Goal: Transaction & Acquisition: Purchase product/service

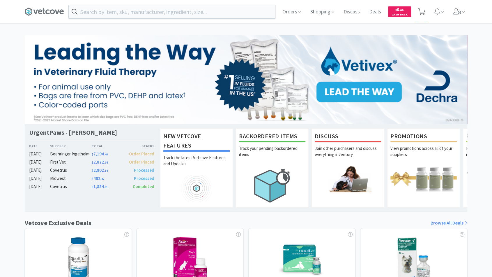
click at [426, 8] on span at bounding box center [422, 11] width 12 height 23
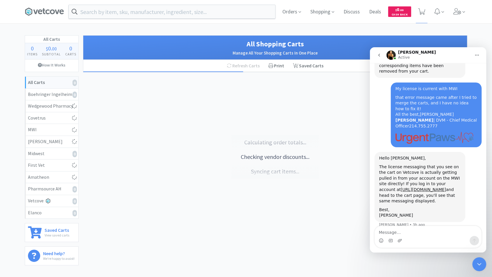
scroll to position [424, 0]
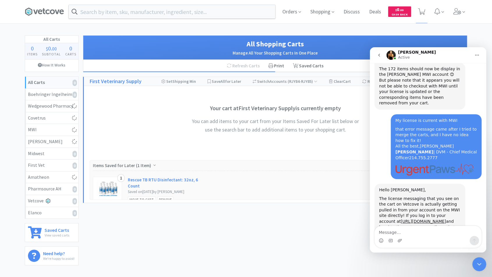
click at [478, 271] on div "Orders Shopping Discuss Discuss Deals Deals $ 0 . 00 Cash Back All Carts 0 Item…" at bounding box center [246, 159] width 492 height 319
select select "4"
select select "2"
select select "1"
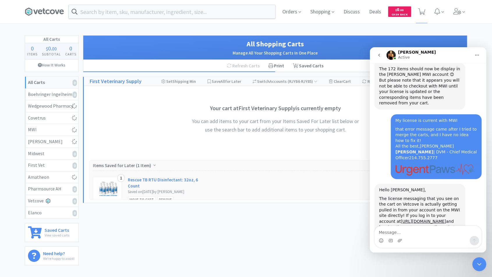
select select "1"
select select "4"
select select "1"
select select "4"
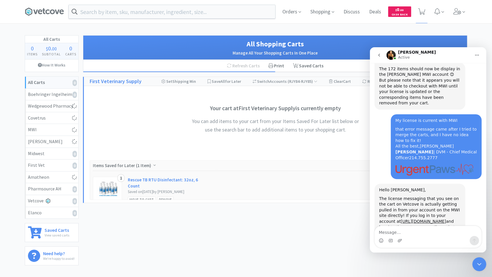
select select "2"
select select "1"
select select "3"
select select "2"
select select "4"
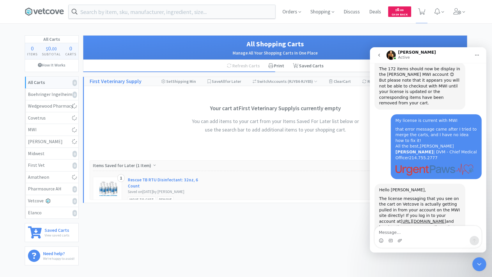
select select "4"
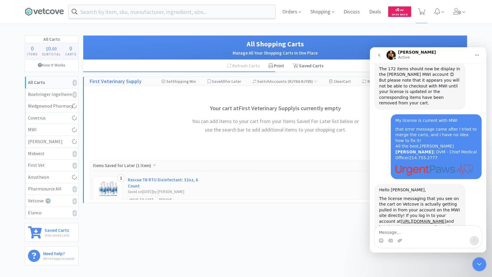
select select "4"
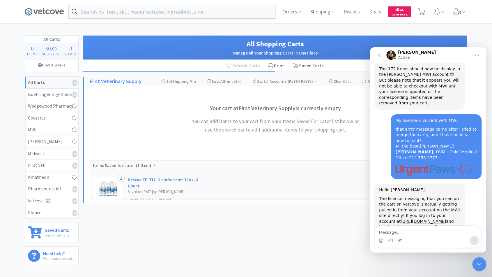
select select "4"
select select "2"
select select "4"
select select "1"
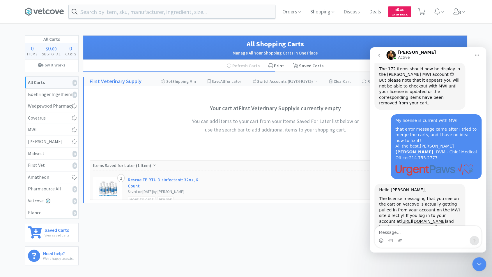
select select "1"
select select "4"
select select "2"
select select "1"
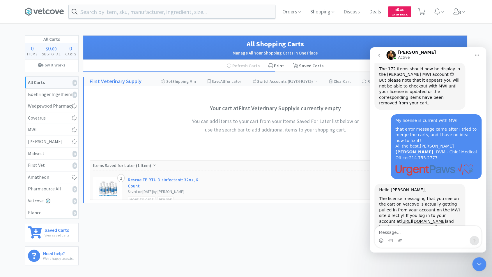
select select "2"
select select "1"
select select "8"
select select "2"
select select "1"
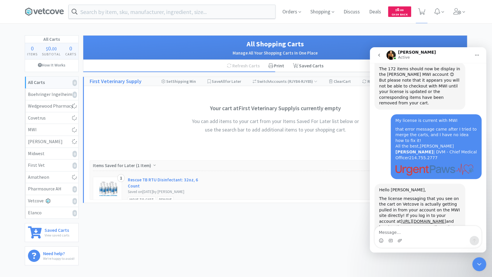
select select "2"
select select "1"
select select "2"
select select "4"
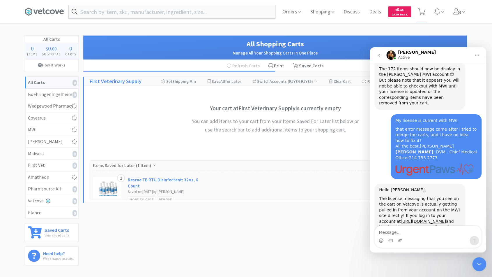
select select "2"
select select "1"
select select "2"
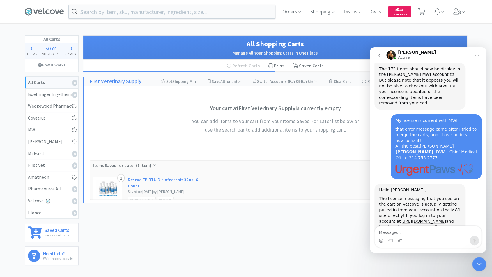
select select "1"
select select "4"
select select "2"
select select "1"
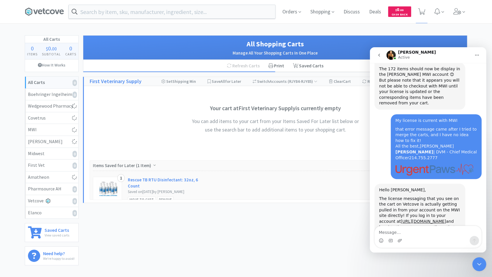
select select "1"
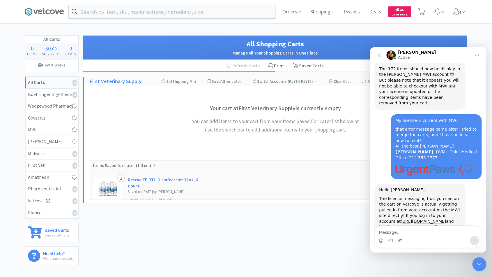
select select "2"
select select "1"
select select "2"
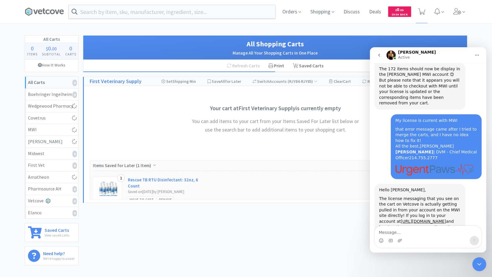
select select "2"
select select "1"
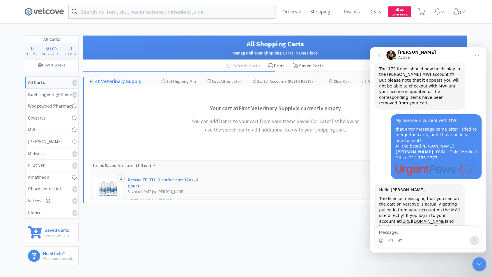
select select "1"
select select "100"
select select "6"
select select "1"
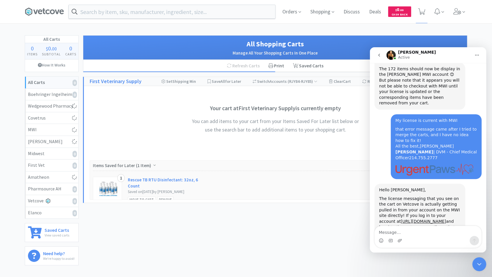
select select "2"
select select "6"
select select "4"
select select "1"
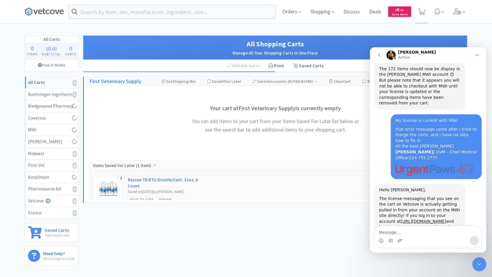
select select "1"
select select "2"
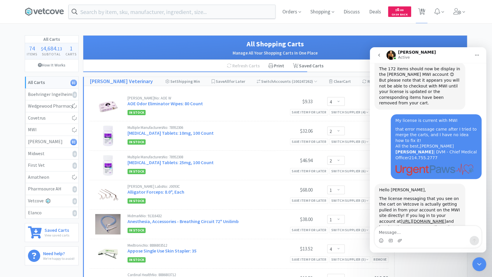
click at [479, 265] on icon "Close Intercom Messenger" at bounding box center [479, 263] width 7 height 7
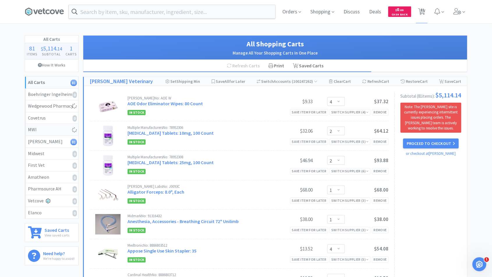
select select "1"
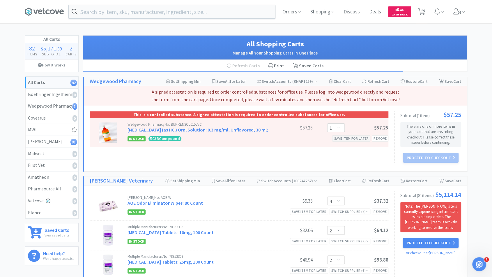
click at [335, 137] on div "Save item for later" at bounding box center [351, 138] width 38 height 6
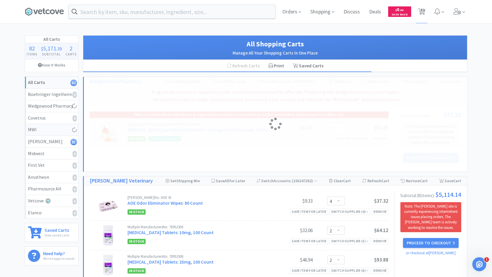
click at [47, 129] on div "MWI" at bounding box center [51, 130] width 47 height 8
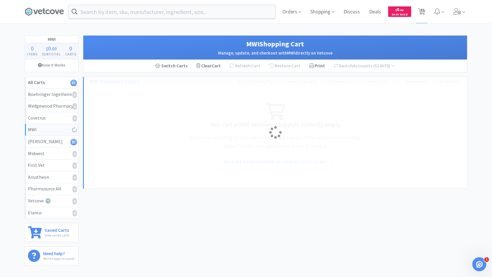
select select "1"
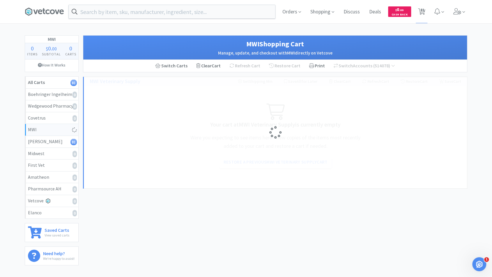
select select "4"
select select "2"
select select "1"
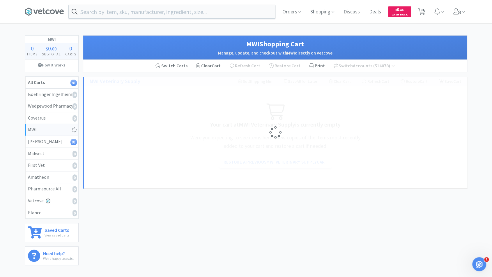
select select "1"
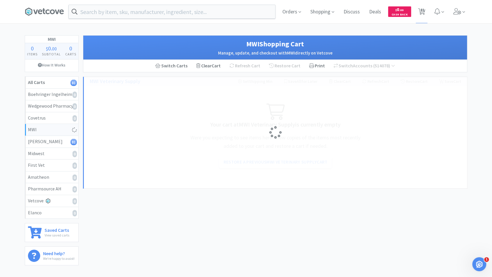
select select "1"
select select "2"
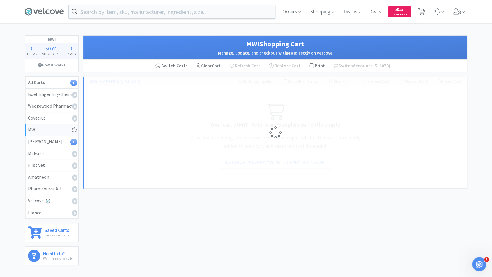
select select "2"
select select "1"
select select "3"
select select "1"
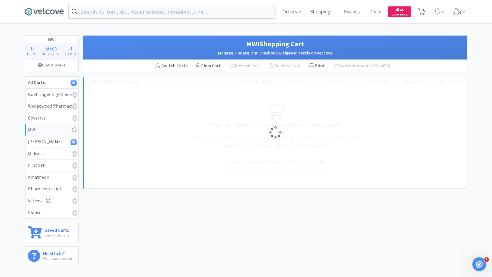
select select "2"
select select "1"
select select "2"
select select "4"
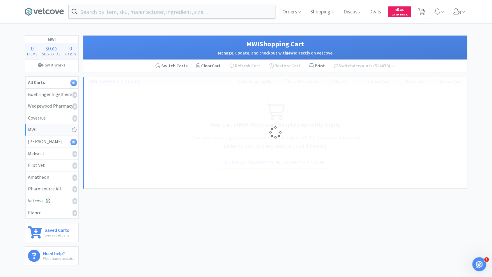
select select "12"
select select "2"
select select "8"
select select "1"
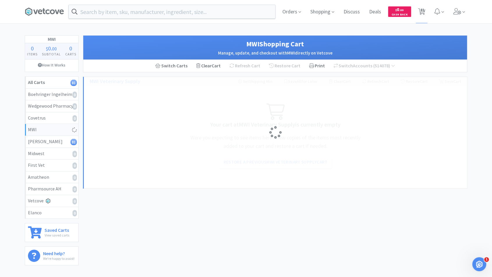
select select "1"
select select "4"
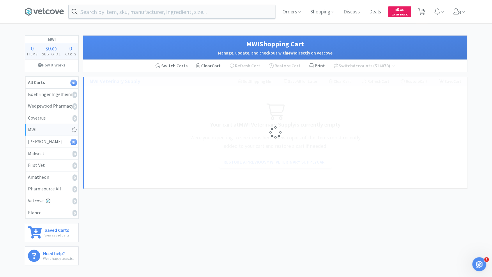
select select "4"
select select "1"
select select "10"
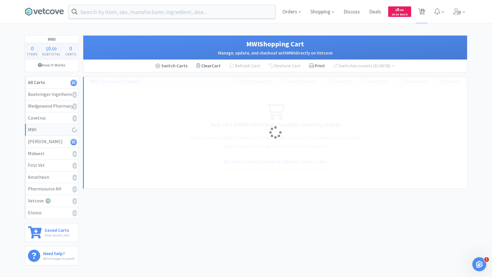
select select "10"
select select "6"
select select "10"
select select "4"
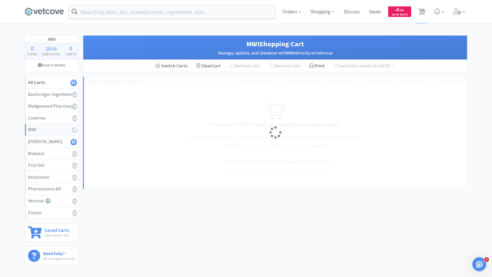
select select "2"
select select "4"
select select "1"
select select "4"
select select "2"
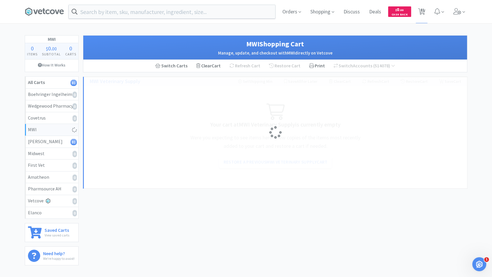
select select "1"
select select "2"
select select "4"
select select "2"
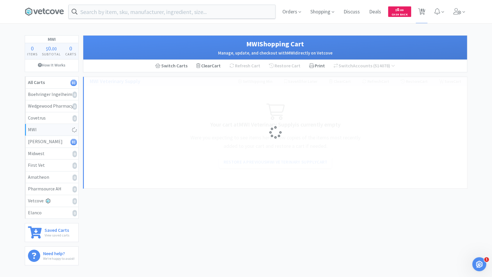
select select "1"
select select "2"
select select "4"
select select "1"
select select "50"
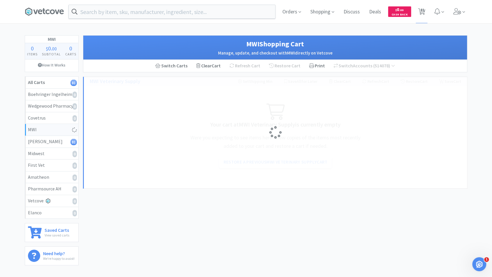
select select "1"
select select "3"
select select "2"
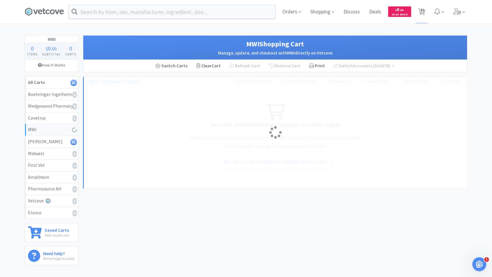
select select "2"
select select "4"
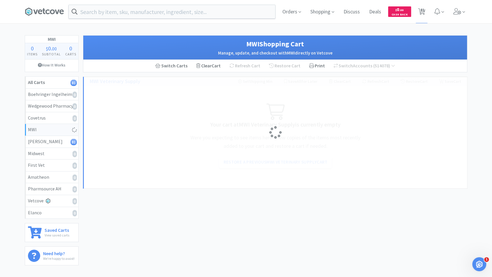
select select "1"
select select "2"
select select "1"
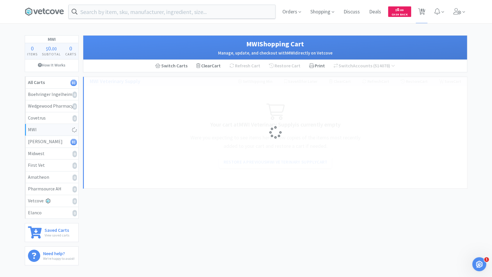
select select "1"
select select "2"
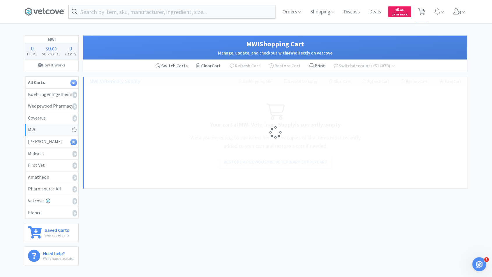
select select "10"
select select "4"
select select "1"
select select "2"
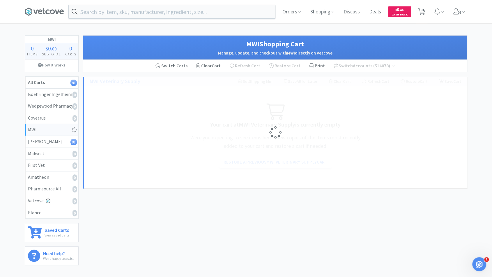
select select "2"
select select "4"
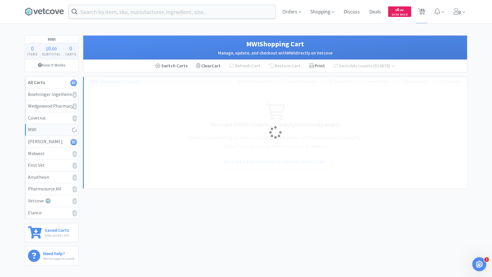
select select "4"
select select "1"
select select "4"
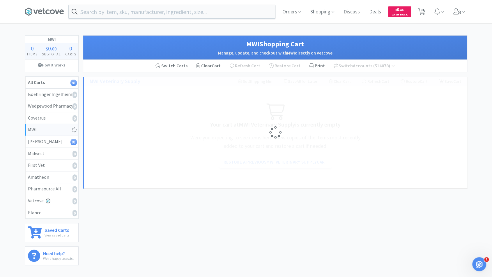
select select "4"
select select "1"
select select "15"
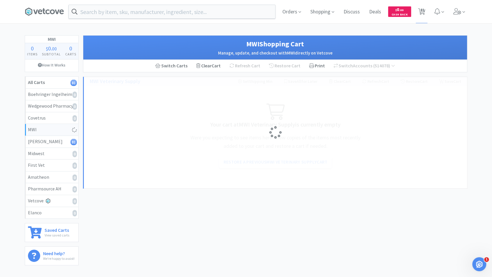
select select "4"
select select "2"
select select "1"
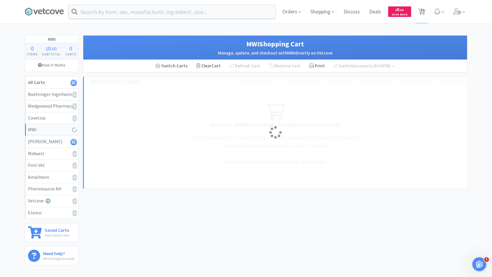
select select "2"
select select "1"
select select "36"
select select "1"
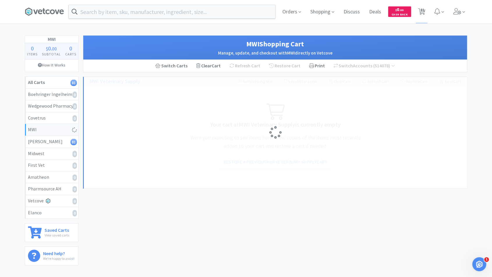
select select "1"
select select "2"
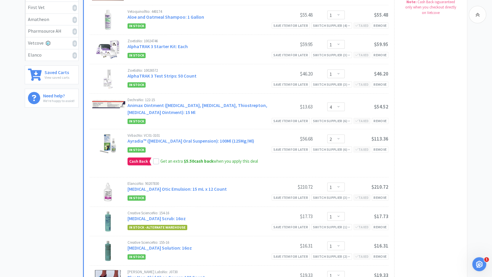
scroll to position [158, 0]
click at [156, 159] on icon at bounding box center [156, 160] width 4 height 3
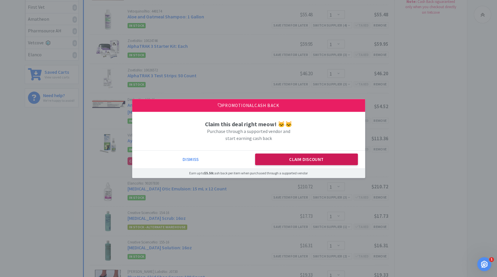
click at [269, 165] on button "Claim Discount" at bounding box center [306, 159] width 103 height 12
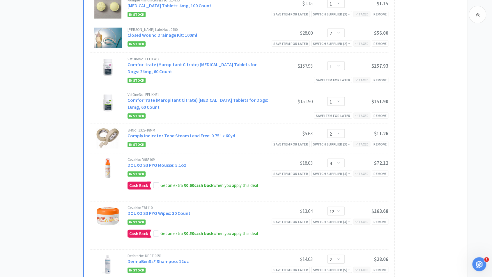
scroll to position [927, 0]
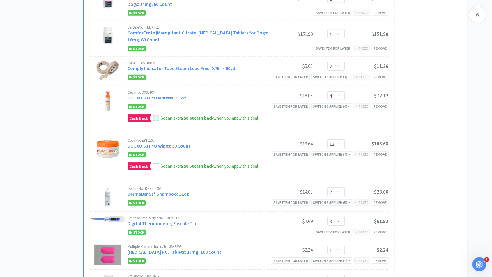
click at [155, 115] on div at bounding box center [156, 118] width 6 height 6
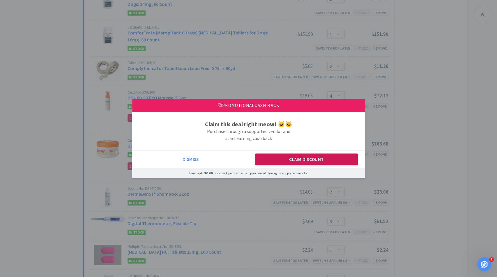
click at [310, 159] on button "Claim Discount" at bounding box center [306, 159] width 103 height 12
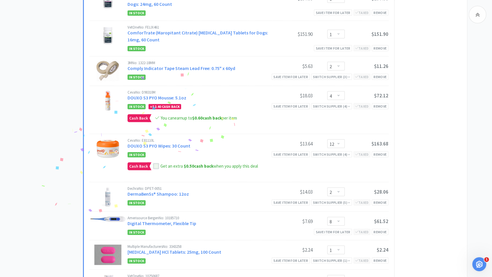
click at [157, 163] on div at bounding box center [156, 166] width 6 height 6
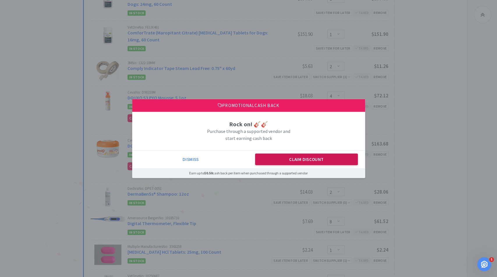
click at [283, 163] on button "Claim Discount" at bounding box center [306, 159] width 103 height 12
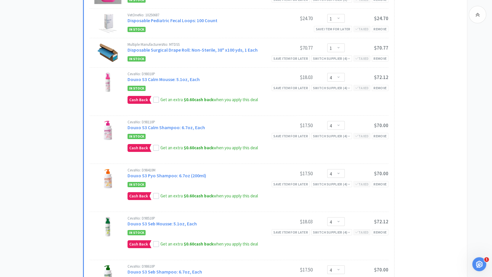
scroll to position [1187, 0]
click at [156, 98] on icon at bounding box center [156, 100] width 4 height 4
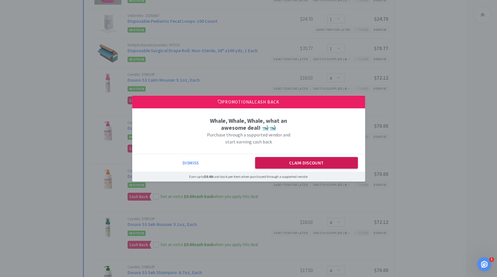
click at [281, 162] on button "Claim Discount" at bounding box center [306, 163] width 103 height 12
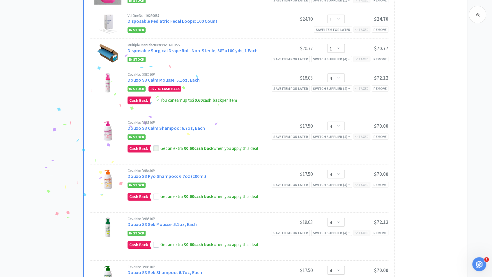
click at [155, 146] on icon at bounding box center [156, 148] width 4 height 4
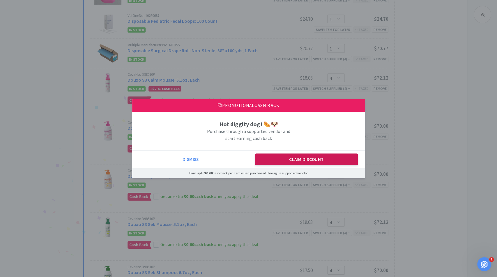
click at [264, 158] on button "Claim Discount" at bounding box center [306, 159] width 103 height 12
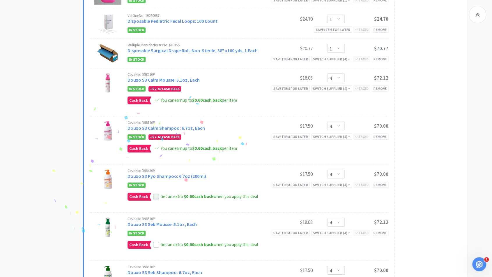
click at [154, 194] on icon at bounding box center [156, 196] width 4 height 4
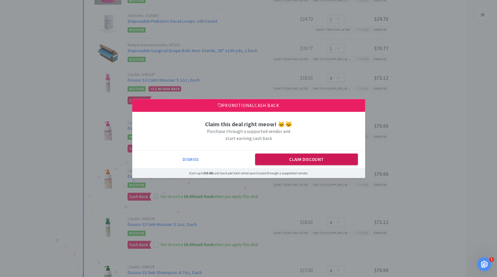
click at [270, 163] on button "Claim Discount" at bounding box center [306, 159] width 103 height 12
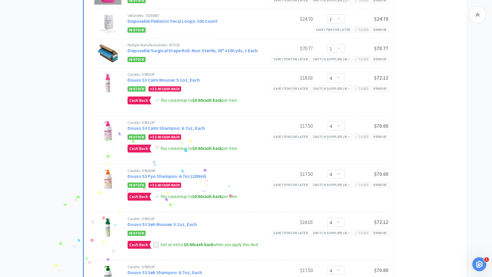
click at [154, 242] on icon at bounding box center [156, 244] width 4 height 4
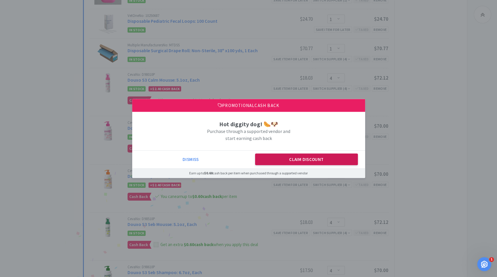
click at [282, 157] on button "Claim Discount" at bounding box center [306, 159] width 103 height 12
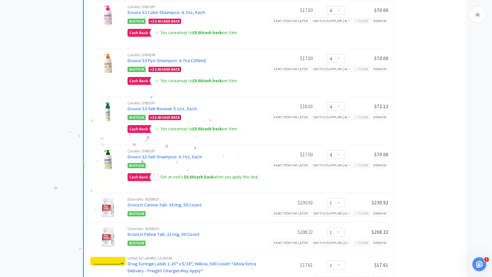
scroll to position [1305, 0]
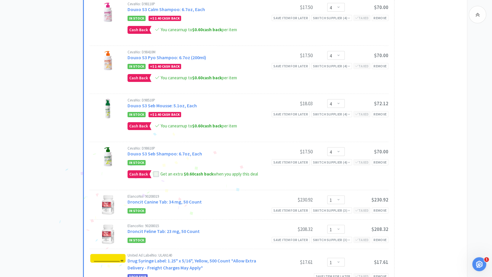
click at [154, 172] on icon at bounding box center [156, 174] width 4 height 4
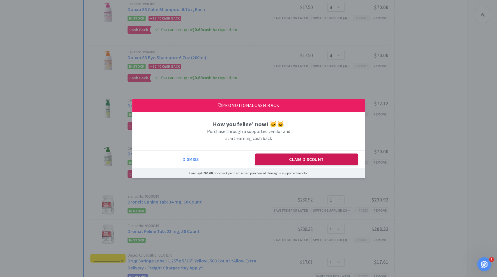
click at [285, 160] on button "Claim Discount" at bounding box center [306, 159] width 103 height 12
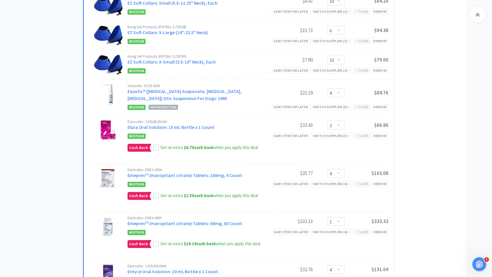
scroll to position [1668, 0]
click at [154, 145] on icon at bounding box center [156, 147] width 4 height 4
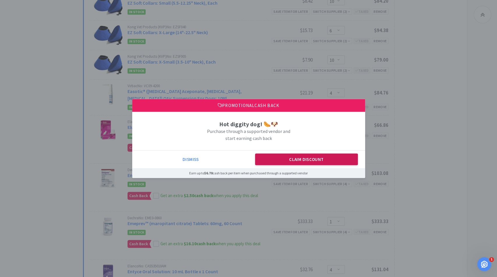
click at [262, 160] on button "Claim Discount" at bounding box center [306, 159] width 103 height 12
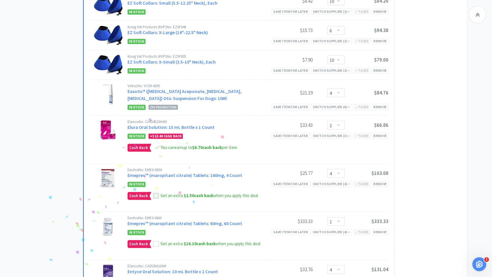
click at [156, 193] on icon at bounding box center [156, 195] width 4 height 4
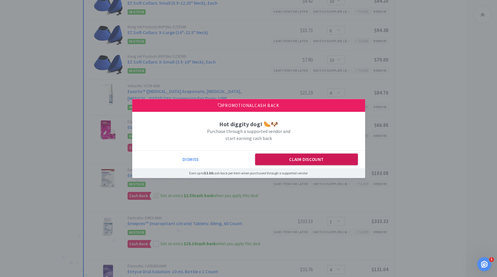
click at [296, 159] on button "Claim Discount" at bounding box center [306, 159] width 103 height 12
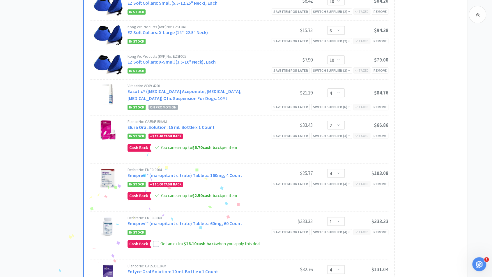
scroll to position [1736, 0]
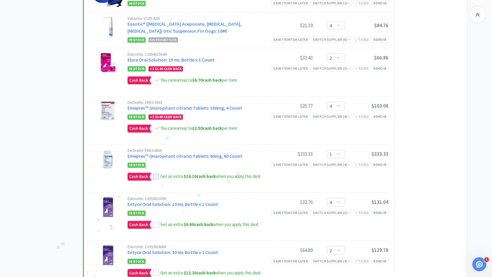
click at [155, 175] on icon at bounding box center [156, 176] width 4 height 3
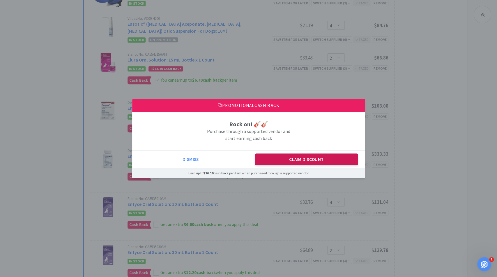
click at [322, 156] on button "Claim Discount" at bounding box center [306, 159] width 103 height 12
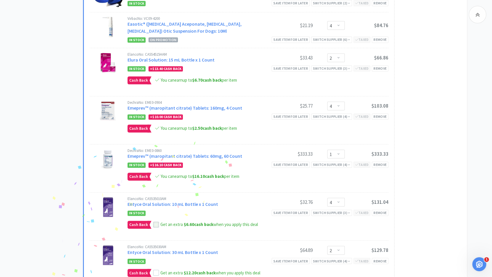
click at [154, 223] on icon at bounding box center [156, 224] width 4 height 3
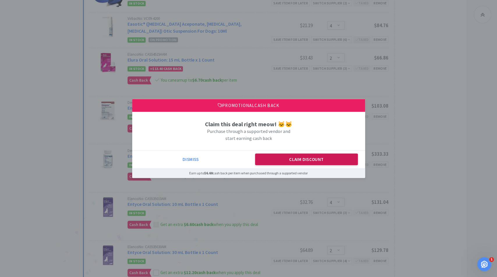
click at [273, 163] on button "Claim Discount" at bounding box center [306, 159] width 103 height 12
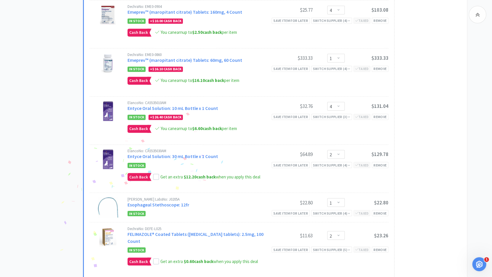
scroll to position [1881, 0]
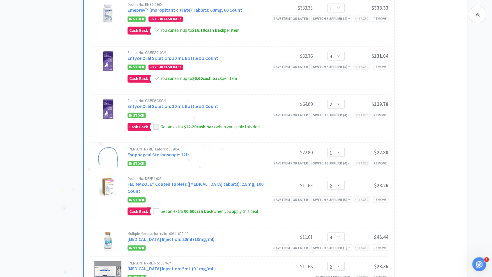
click at [156, 125] on icon at bounding box center [156, 126] width 4 height 3
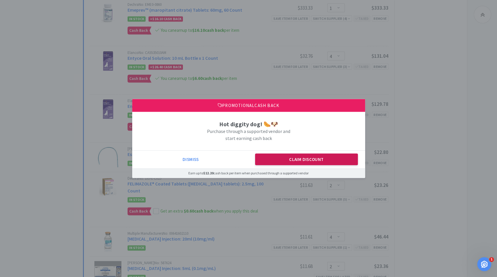
click at [299, 157] on button "Claim Discount" at bounding box center [306, 159] width 103 height 12
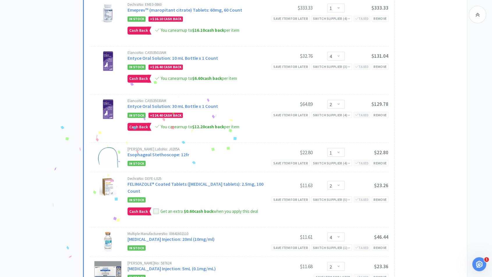
click at [157, 209] on icon at bounding box center [156, 211] width 4 height 4
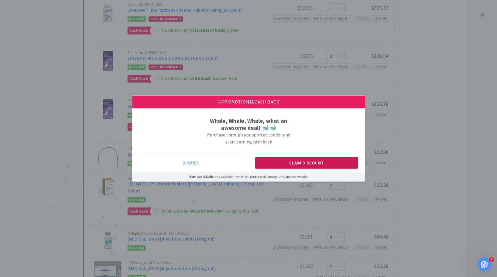
click at [284, 160] on button "Claim Discount" at bounding box center [306, 163] width 103 height 12
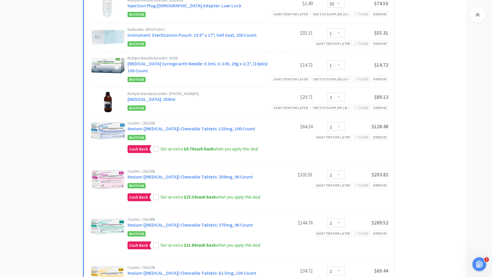
scroll to position [2322, 0]
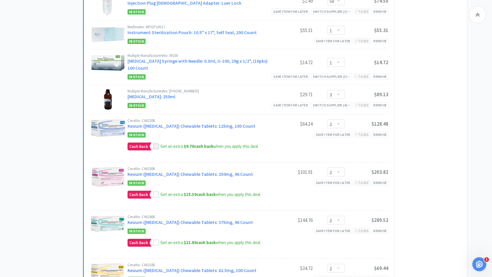
click at [157, 144] on icon at bounding box center [156, 146] width 4 height 4
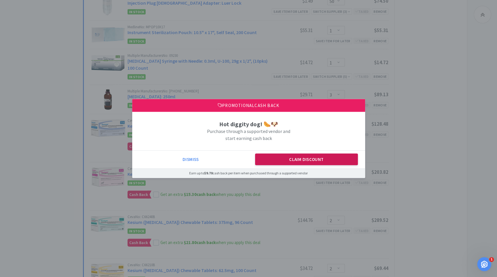
click at [284, 158] on button "Claim Discount" at bounding box center [306, 159] width 103 height 12
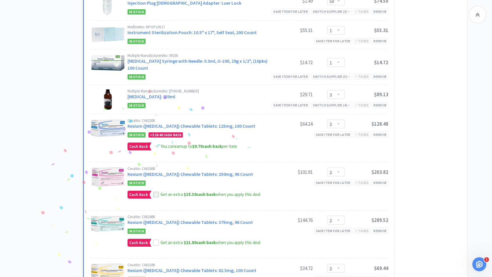
click at [155, 193] on icon at bounding box center [156, 194] width 4 height 3
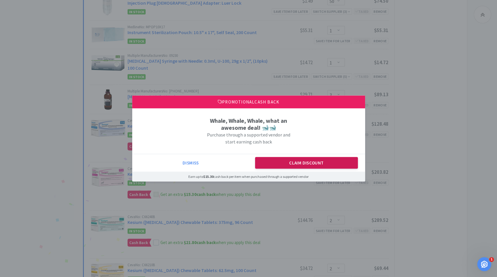
click at [274, 160] on button "Claim Discount" at bounding box center [306, 163] width 103 height 12
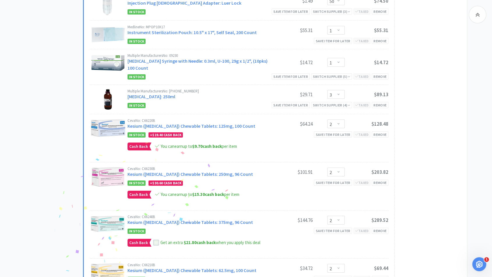
click at [155, 245] on icon at bounding box center [156, 242] width 4 height 4
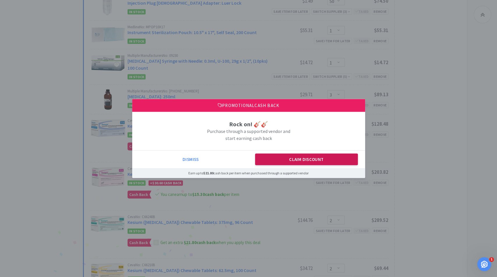
click at [275, 161] on button "Claim Discount" at bounding box center [306, 159] width 103 height 12
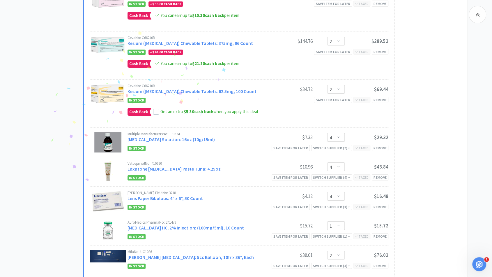
scroll to position [2536, 0]
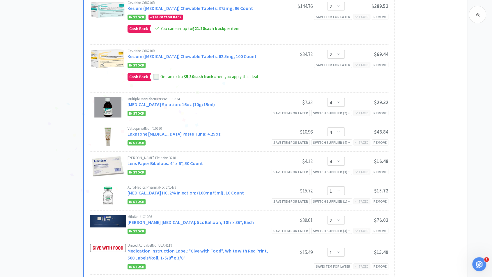
click at [156, 78] on icon at bounding box center [156, 76] width 4 height 3
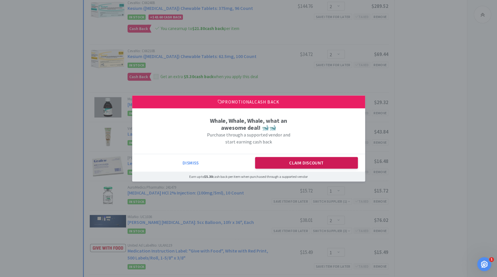
click at [276, 164] on button "Claim Discount" at bounding box center [306, 163] width 103 height 12
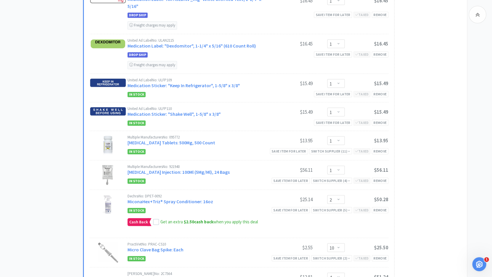
scroll to position [2950, 0]
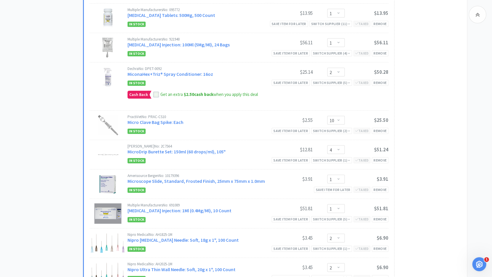
click at [155, 97] on icon at bounding box center [156, 94] width 4 height 4
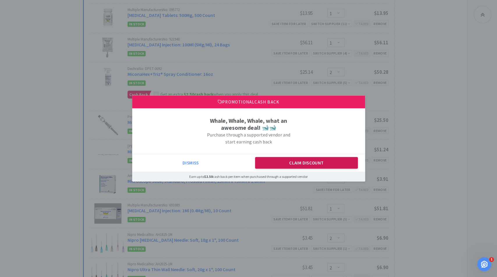
click at [270, 160] on button "Claim Discount" at bounding box center [306, 163] width 103 height 12
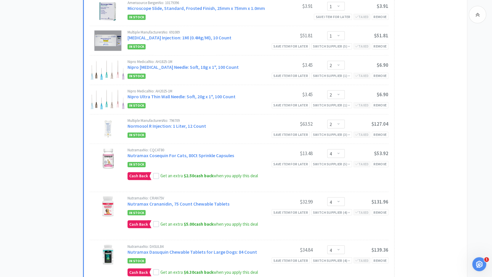
scroll to position [3167, 0]
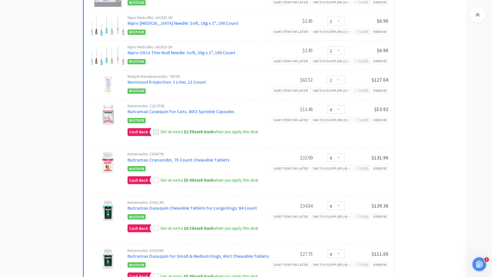
click at [154, 134] on icon at bounding box center [156, 132] width 4 height 4
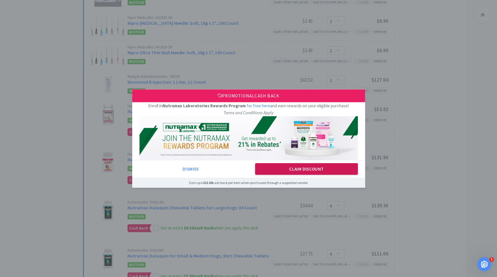
click at [296, 172] on button "Claim Discount" at bounding box center [306, 169] width 103 height 12
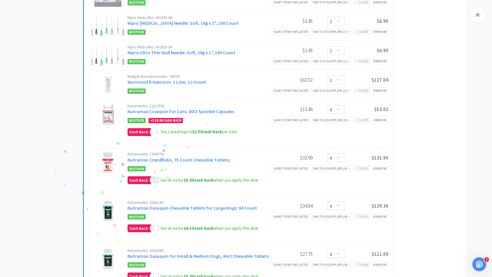
click at [155, 182] on icon at bounding box center [156, 180] width 4 height 4
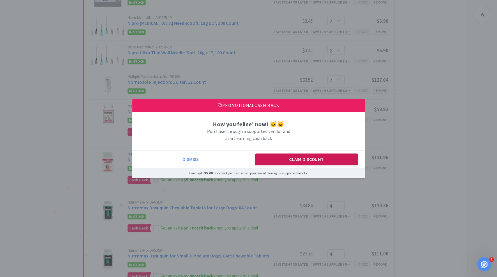
click at [267, 162] on button "Claim Discount" at bounding box center [306, 159] width 103 height 12
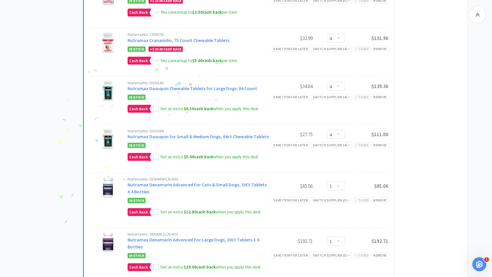
scroll to position [3286, 0]
click at [156, 111] on icon at bounding box center [156, 109] width 4 height 4
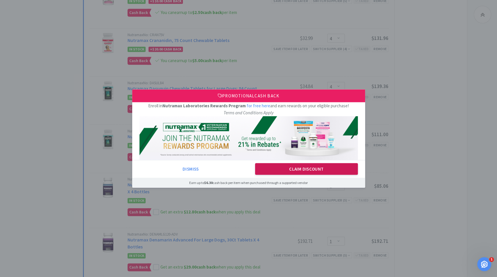
click at [272, 167] on button "Claim Discount" at bounding box center [306, 169] width 103 height 12
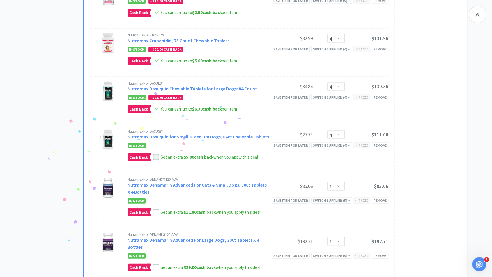
click at [157, 159] on icon at bounding box center [156, 157] width 4 height 4
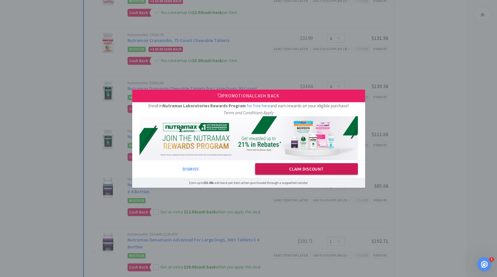
click at [273, 170] on button "Claim Discount" at bounding box center [306, 169] width 103 height 12
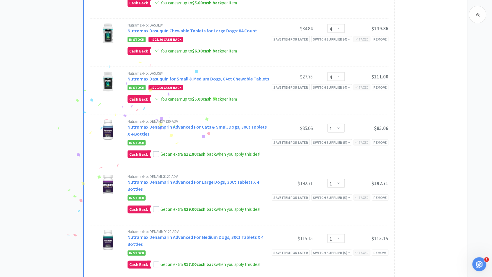
scroll to position [3346, 0]
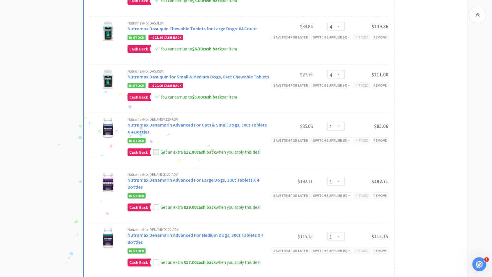
click at [154, 153] on icon at bounding box center [156, 152] width 4 height 3
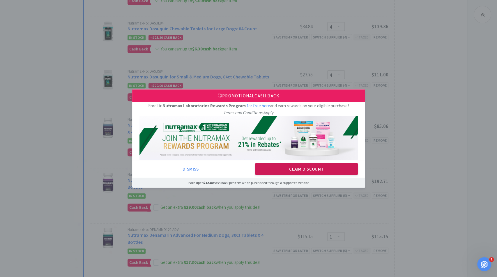
click at [270, 172] on button "Claim Discount" at bounding box center [306, 169] width 103 height 12
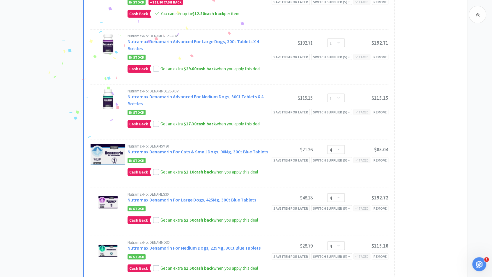
scroll to position [3485, 0]
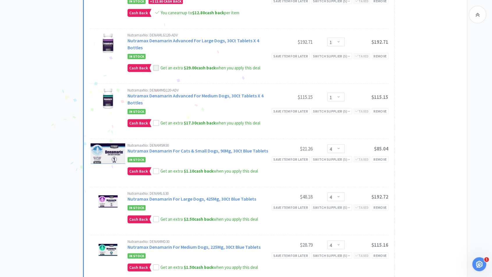
click at [154, 70] on icon at bounding box center [156, 68] width 4 height 4
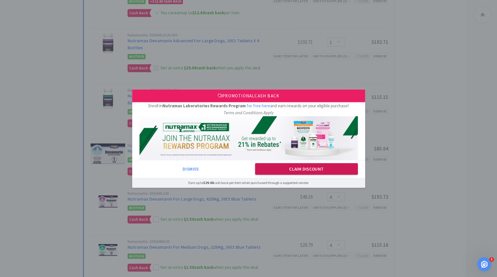
click at [277, 167] on button "Claim Discount" at bounding box center [306, 169] width 103 height 12
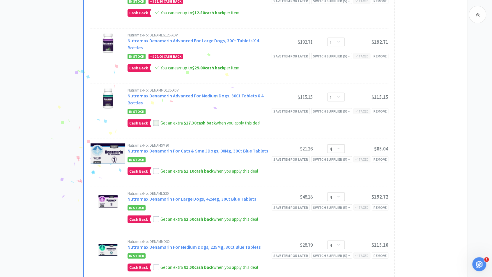
click at [155, 124] on icon at bounding box center [156, 122] width 4 height 3
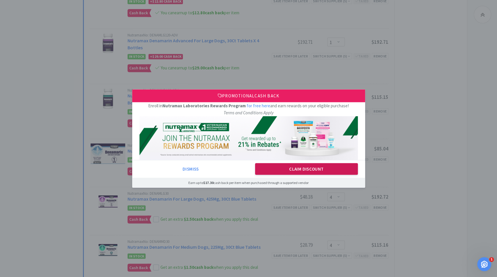
click at [282, 168] on button "Claim Discount" at bounding box center [306, 169] width 103 height 12
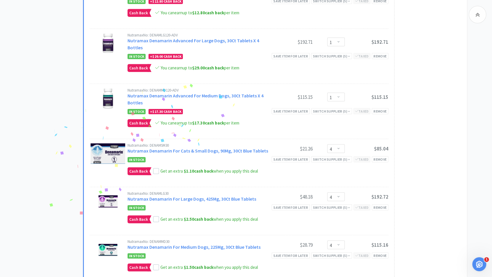
scroll to position [3600, 0]
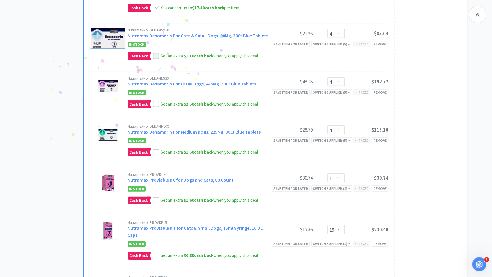
click at [156, 58] on icon at bounding box center [156, 56] width 4 height 4
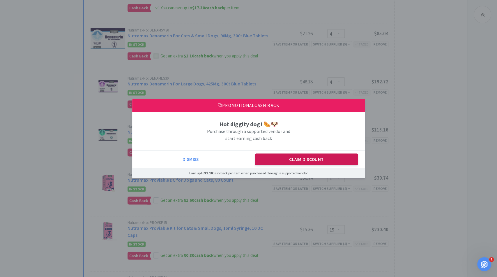
click at [279, 160] on button "Claim Discount" at bounding box center [306, 159] width 103 height 12
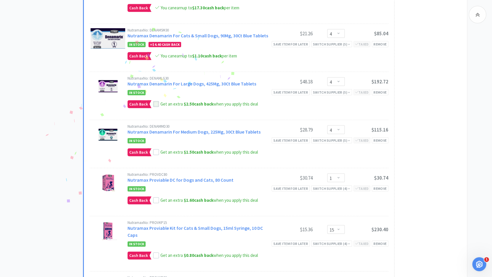
click at [156, 107] on span at bounding box center [156, 104] width 4 height 6
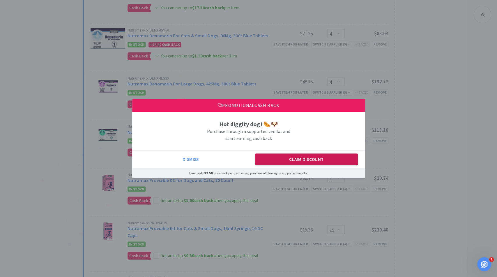
click at [262, 156] on button "Claim Discount" at bounding box center [306, 159] width 103 height 12
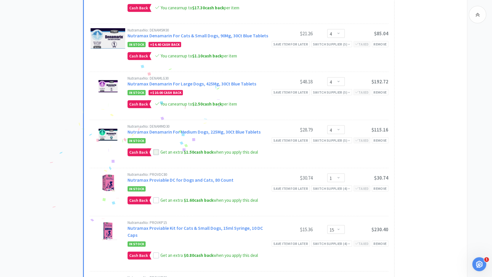
click at [156, 154] on icon at bounding box center [156, 152] width 4 height 4
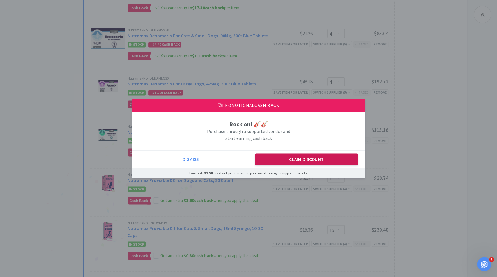
click at [273, 164] on button "Claim Discount" at bounding box center [306, 159] width 103 height 12
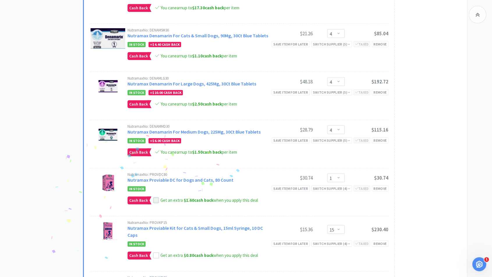
click at [156, 202] on icon at bounding box center [156, 200] width 4 height 4
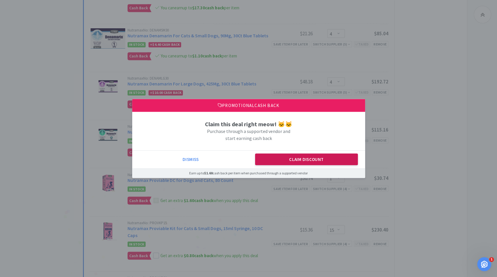
click at [270, 165] on button "Claim Discount" at bounding box center [306, 159] width 103 height 12
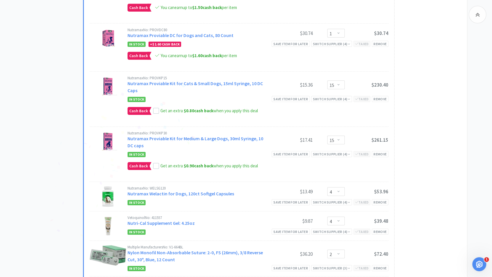
scroll to position [3744, 0]
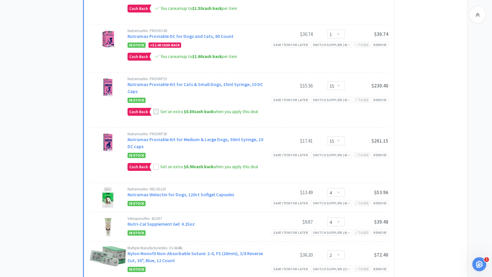
click at [156, 114] on icon at bounding box center [156, 112] width 4 height 4
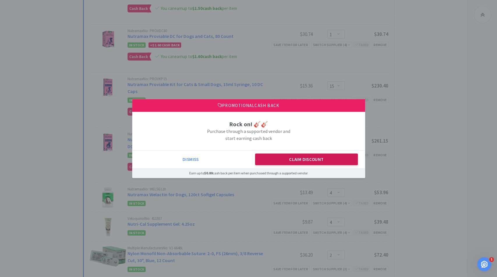
click at [272, 156] on button "Claim Discount" at bounding box center [306, 159] width 103 height 12
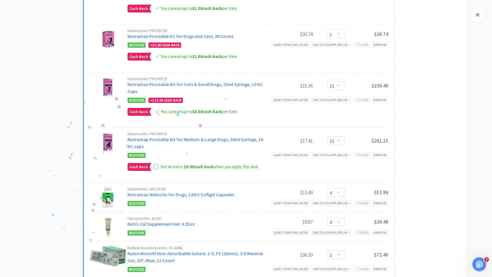
click at [155, 169] on icon at bounding box center [156, 167] width 4 height 4
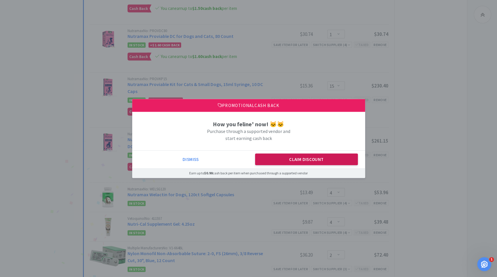
click at [280, 163] on button "Claim Discount" at bounding box center [306, 159] width 103 height 12
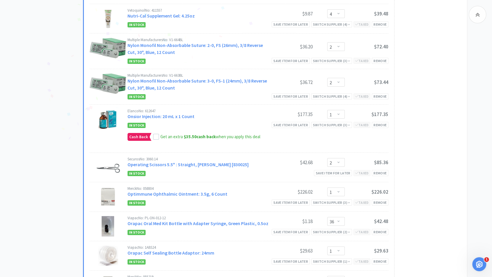
scroll to position [3952, 0]
click at [157, 140] on span at bounding box center [156, 137] width 4 height 6
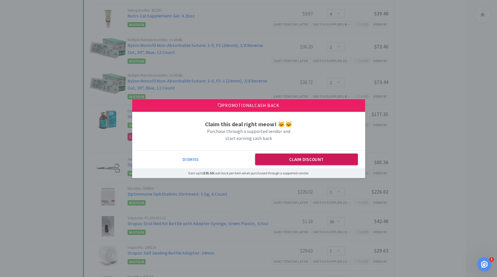
click at [285, 163] on button "Claim Discount" at bounding box center [306, 159] width 103 height 12
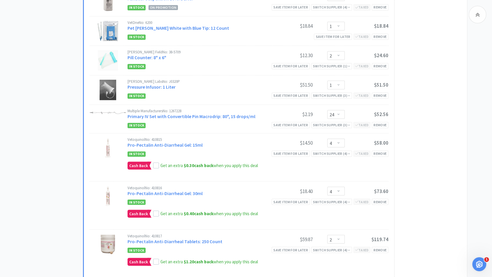
scroll to position [4494, 0]
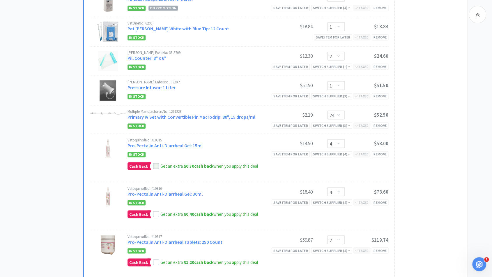
click at [156, 168] on icon at bounding box center [156, 166] width 4 height 4
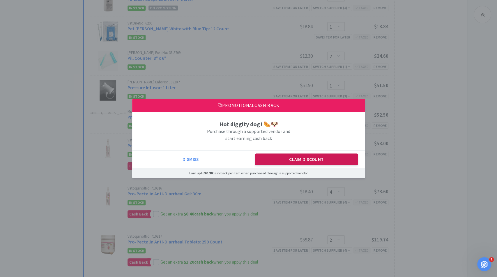
click at [281, 159] on button "Claim Discount" at bounding box center [306, 159] width 103 height 12
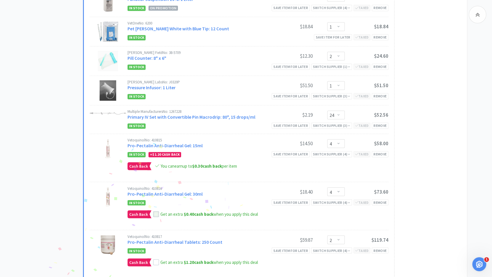
click at [154, 216] on icon at bounding box center [156, 214] width 4 height 4
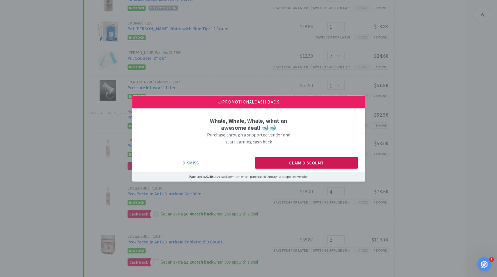
click at [290, 160] on button "Claim Discount" at bounding box center [306, 163] width 103 height 12
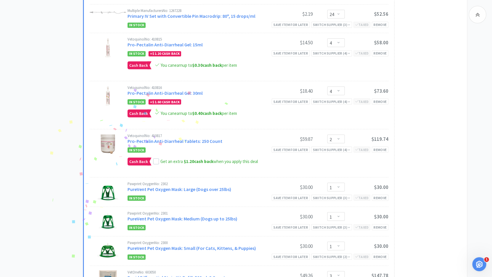
scroll to position [4598, 0]
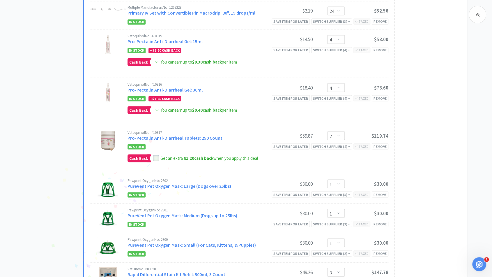
click at [156, 160] on icon at bounding box center [156, 158] width 4 height 4
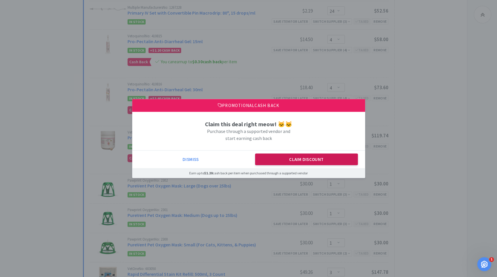
click at [286, 160] on button "Claim Discount" at bounding box center [306, 159] width 103 height 12
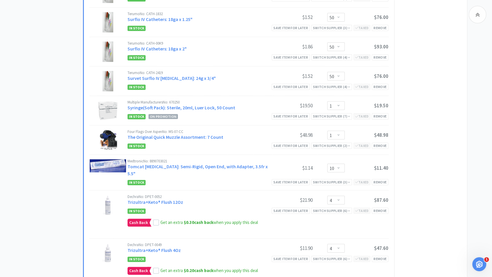
scroll to position [5665, 0]
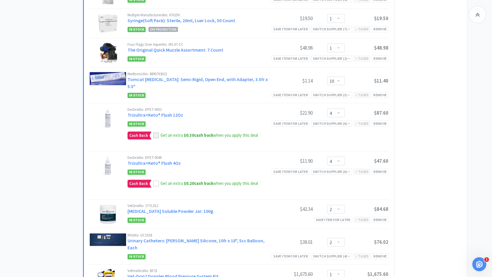
click at [157, 133] on icon at bounding box center [156, 135] width 4 height 4
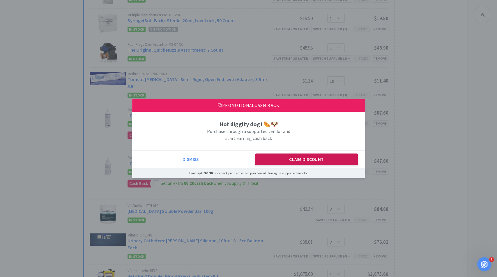
click at [280, 158] on button "Claim Discount" at bounding box center [306, 159] width 103 height 12
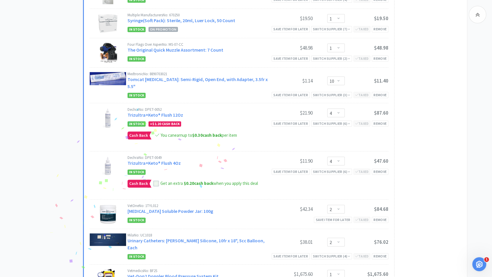
click at [154, 181] on icon at bounding box center [156, 183] width 4 height 4
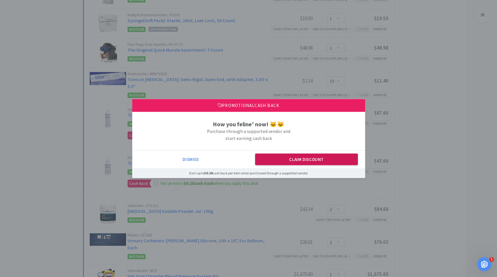
click at [263, 158] on button "Claim Discount" at bounding box center [306, 159] width 103 height 12
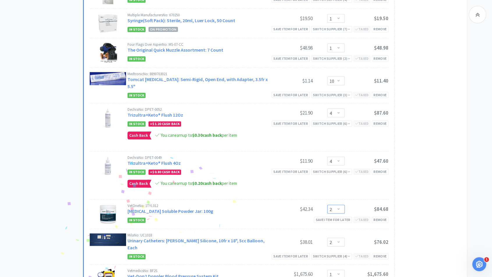
click at [338, 204] on select "Enter Quantity 1 2 3 4 5 6 7 8 9 10 11 12 13 14 15 16 17 18 19 20 Enter Quantity" at bounding box center [335, 208] width 17 height 9
click at [327, 204] on select "Enter Quantity 1 2 3 4 5 6 7 8 9 10 11 12 13 14 15 16 17 18 19 20 Enter Quantity" at bounding box center [335, 208] width 17 height 9
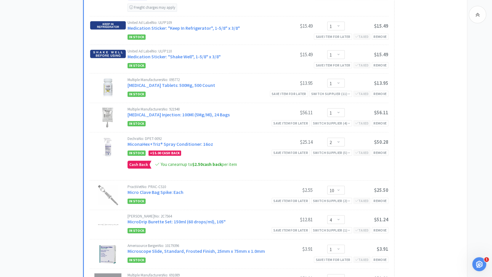
scroll to position [0, 0]
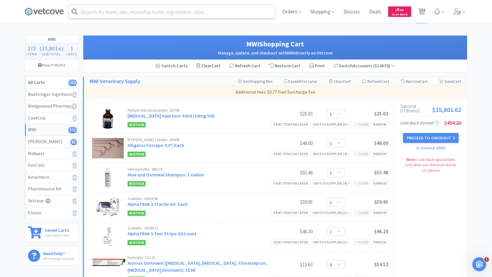
click at [152, 14] on input "text" at bounding box center [172, 11] width 206 height 13
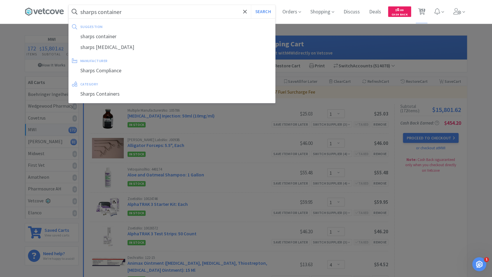
click at [251, 5] on button "Search" at bounding box center [263, 11] width 24 height 13
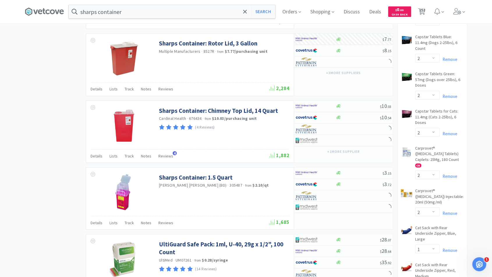
scroll to position [560, 0]
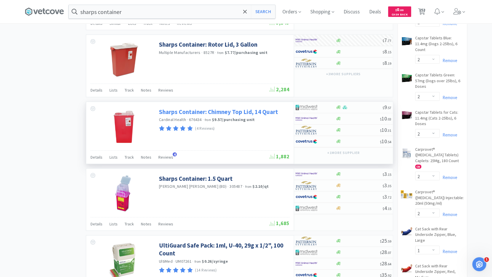
click at [182, 108] on link "Sharps Container: Chimney Top Lid, 14 Quart" at bounding box center [218, 111] width 119 height 8
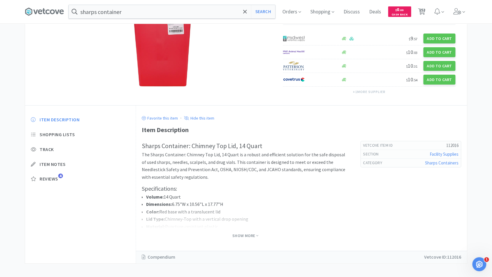
scroll to position [80, 0]
click at [233, 236] on span "Show More" at bounding box center [245, 235] width 26 height 6
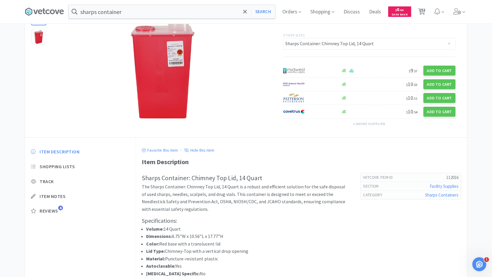
scroll to position [47, 0]
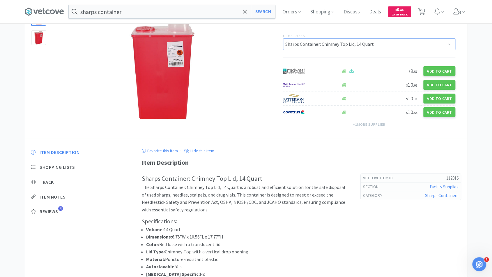
click at [356, 42] on select "Sharps Container: Chimney Top Lid, 14 Quart Sharps Container: Chimney Top, 1 Ga…" at bounding box center [369, 44] width 173 height 12
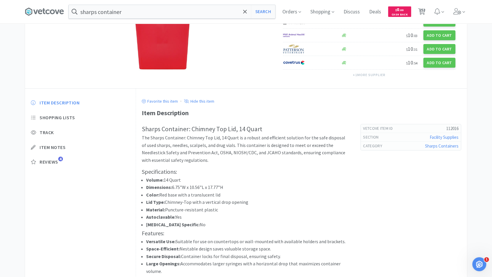
scroll to position [95, 0]
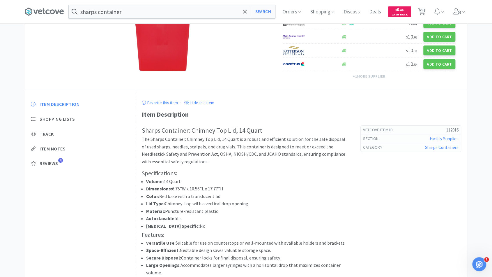
click at [185, 171] on h3 "Specifications:" at bounding box center [245, 172] width 207 height 9
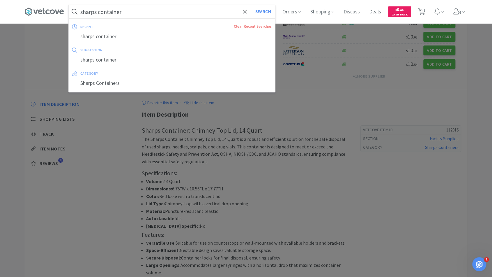
click at [177, 10] on input "sharps container" at bounding box center [172, 11] width 206 height 13
click at [251, 5] on button "Search" at bounding box center [263, 11] width 24 height 13
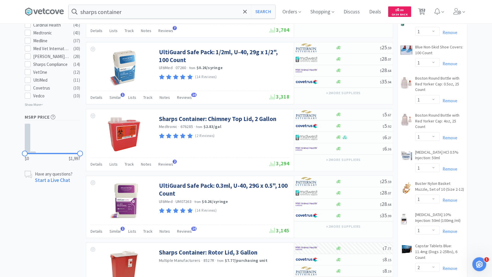
scroll to position [353, 0]
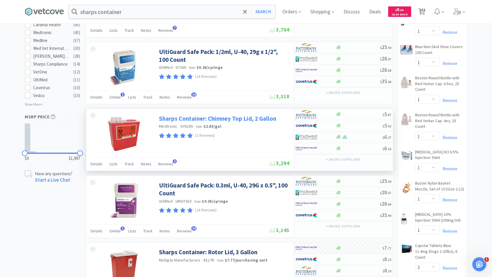
click at [186, 115] on link "Sharps Container: Chimney Top Lid, 2 Gallon" at bounding box center [217, 118] width 117 height 8
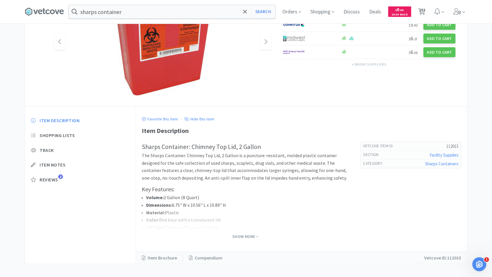
scroll to position [74, 0]
click at [237, 234] on span "Show More" at bounding box center [245, 237] width 26 height 6
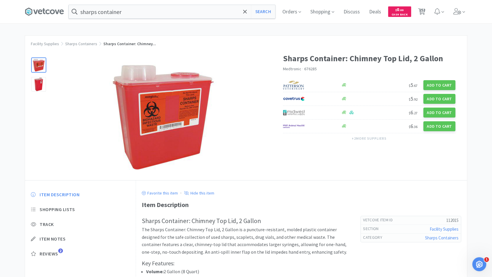
scroll to position [0, 0]
click at [433, 85] on button "Add to Cart" at bounding box center [439, 85] width 32 height 10
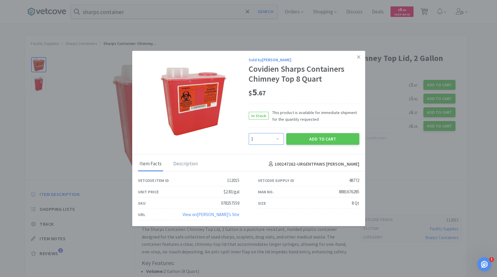
click at [280, 137] on select "Enter Quantity 1 2 3 4 5 6 7 8 9 10 11 12 13 14 15 16 17 18 19 20 Enter Quantity" at bounding box center [266, 139] width 35 height 12
click at [249, 133] on select "Enter Quantity 1 2 3 4 5 6 7 8 9 10 11 12 13 14 15 16 17 18 19 20 Enter Quantity" at bounding box center [266, 139] width 35 height 12
click at [317, 133] on div "Add to Cart" at bounding box center [322, 139] width 75 height 14
click at [315, 137] on button "Add to Cart" at bounding box center [322, 139] width 73 height 12
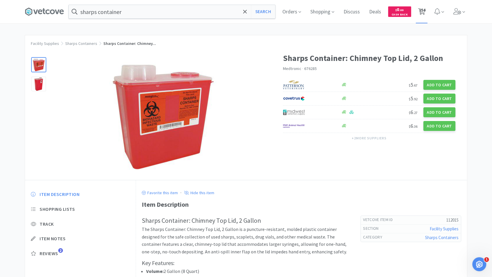
click at [426, 12] on span "254" at bounding box center [422, 9] width 6 height 23
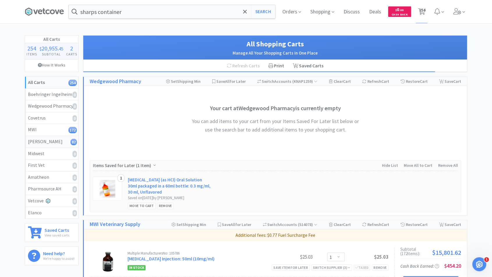
click at [54, 140] on div "Patterson 82" at bounding box center [51, 142] width 47 height 8
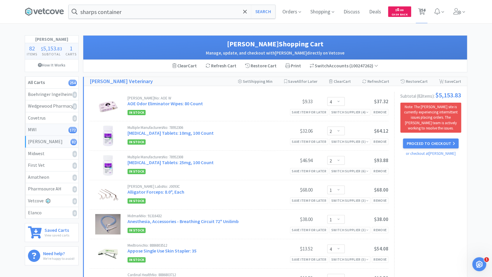
click at [56, 130] on div "MWI 172" at bounding box center [51, 130] width 47 height 8
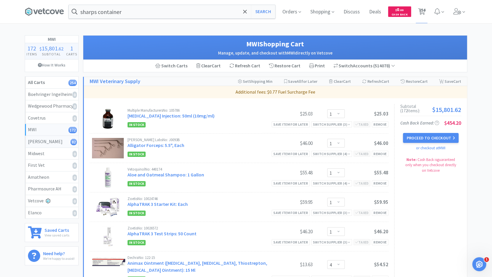
click at [47, 140] on div "Patterson 82" at bounding box center [51, 142] width 47 height 8
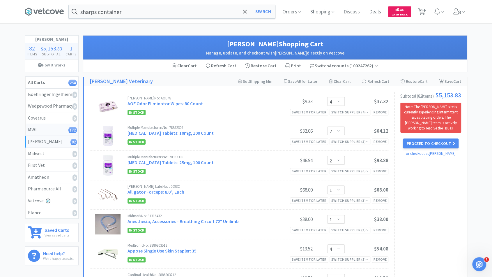
click at [46, 131] on div "MWI 172" at bounding box center [51, 130] width 47 height 8
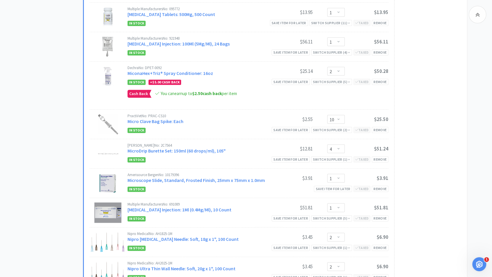
scroll to position [2940, 0]
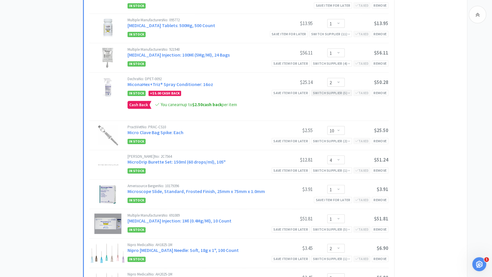
click at [344, 96] on div "Switch Supplier ( 5 )" at bounding box center [331, 93] width 37 height 6
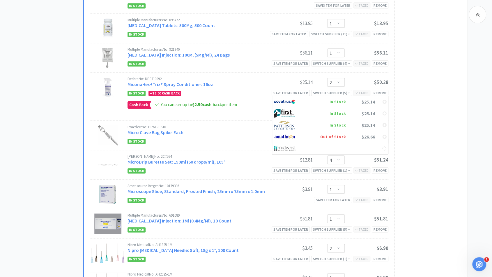
click at [250, 96] on div "In Stock + $5.00 Cash Back Save item for later Switch Supplier ( 5 ) In Stock $…" at bounding box center [258, 92] width 261 height 7
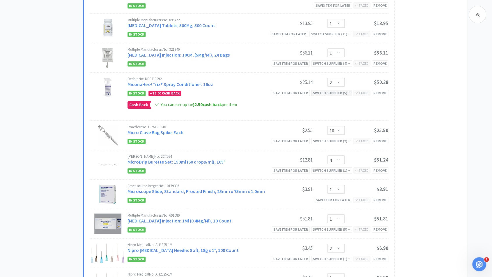
click at [345, 96] on div "Switch Supplier ( 5 )" at bounding box center [331, 93] width 37 height 6
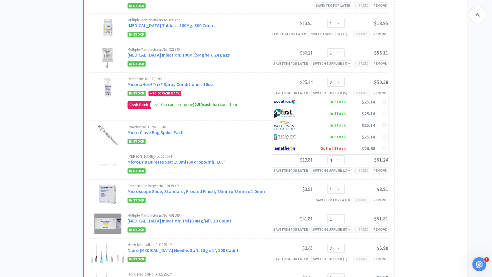
click at [239, 81] on div "Dechra No: DPET-0092" at bounding box center [199, 79] width 142 height 4
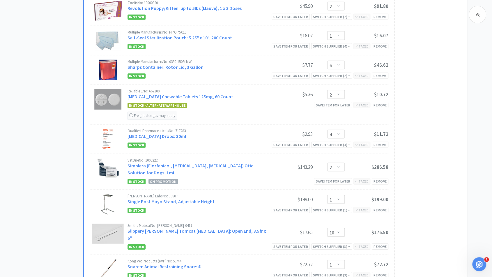
scroll to position [4922, 0]
click at [177, 70] on link "Sharps Container: Rotor Lid, 3 Gallon" at bounding box center [166, 68] width 76 height 6
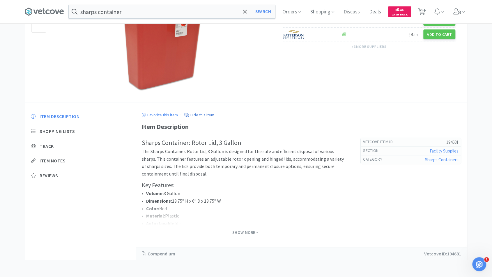
scroll to position [78, 0]
click at [247, 227] on div "Show More" at bounding box center [245, 230] width 207 height 11
click at [247, 230] on span "Show More" at bounding box center [245, 232] width 26 height 6
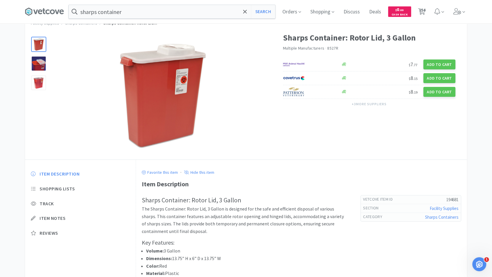
scroll to position [22, 0]
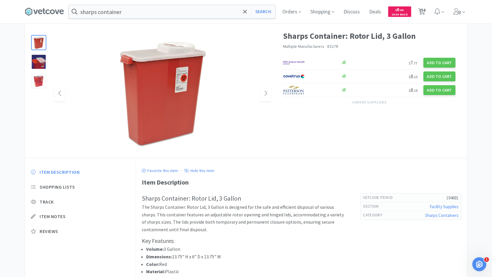
click at [181, 83] on img at bounding box center [163, 93] width 116 height 116
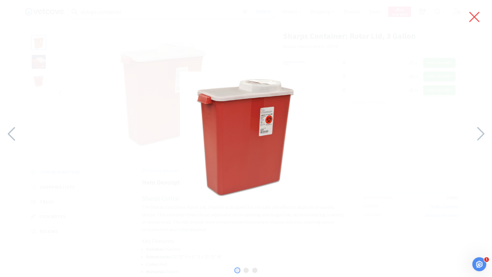
click at [475, 15] on icon at bounding box center [474, 17] width 12 height 16
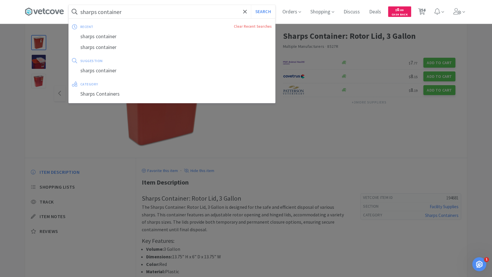
click at [175, 16] on input "sharps container" at bounding box center [172, 11] width 206 height 13
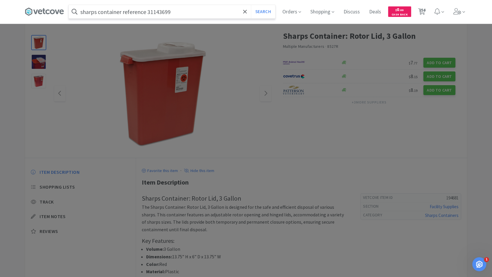
drag, startPoint x: 126, startPoint y: 11, endPoint x: 0, endPoint y: 20, distance: 125.8
click at [0, 20] on div "sharps container reference 31143699 Search Orders Shopping Discuss Discuss Deal…" at bounding box center [246, 11] width 492 height 23
click at [251, 5] on button "Search" at bounding box center [263, 11] width 24 height 13
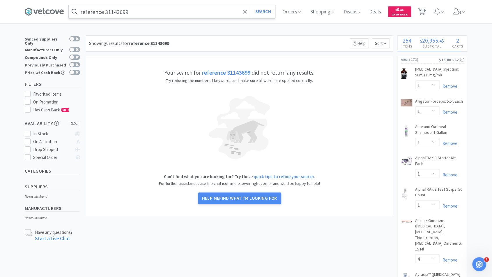
click at [93, 13] on input "reference 31143699" at bounding box center [172, 11] width 206 height 13
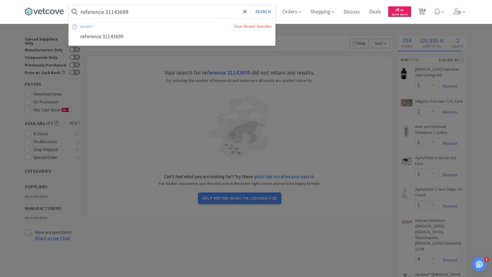
click at [93, 13] on input "reference 31143699" at bounding box center [172, 11] width 206 height 13
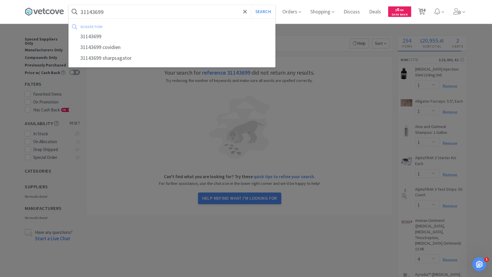
click at [251, 5] on button "Search" at bounding box center [263, 11] width 24 height 13
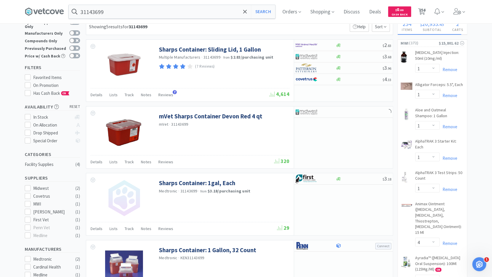
scroll to position [13, 0]
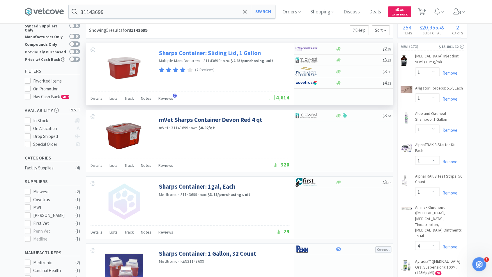
click at [182, 52] on link "Sharps Container: Sliding Lid, 1 Gallon" at bounding box center [210, 53] width 102 height 8
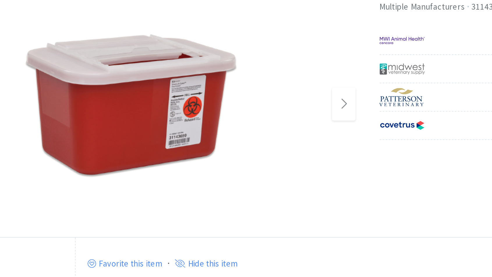
scroll to position [1, 0]
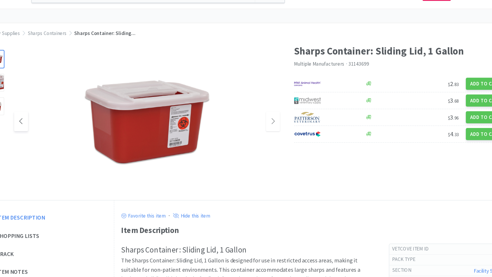
click at [62, 116] on span at bounding box center [59, 115] width 11 height 16
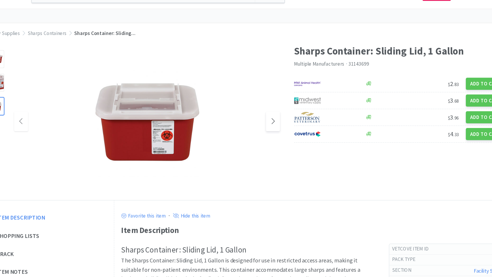
click at [266, 120] on span at bounding box center [265, 115] width 11 height 16
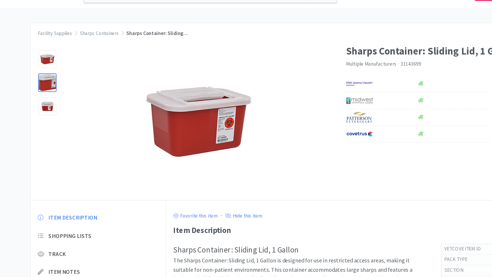
click at [43, 85] on div at bounding box center [38, 83] width 15 height 15
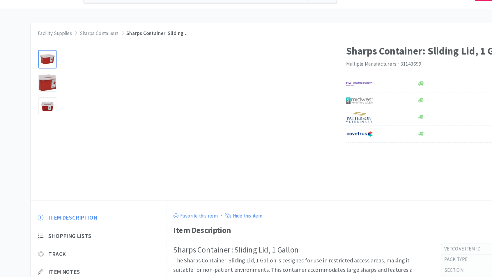
click at [41, 68] on div at bounding box center [38, 64] width 15 height 15
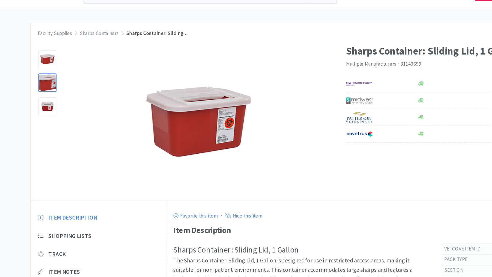
click at [39, 84] on div at bounding box center [38, 83] width 15 height 15
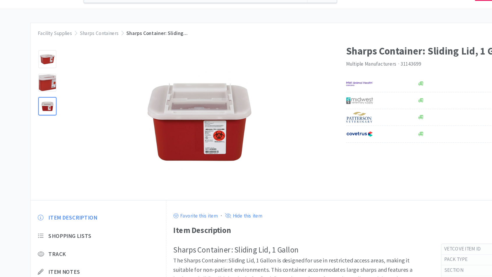
click at [44, 111] on div at bounding box center [38, 102] width 19 height 19
click at [43, 105] on div at bounding box center [38, 103] width 15 height 15
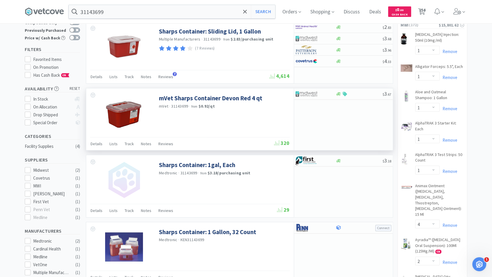
scroll to position [32, 0]
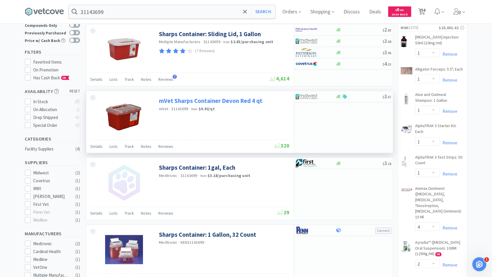
click at [186, 102] on link "mVet Sharps Container Devon Red 4 qt" at bounding box center [210, 101] width 103 height 8
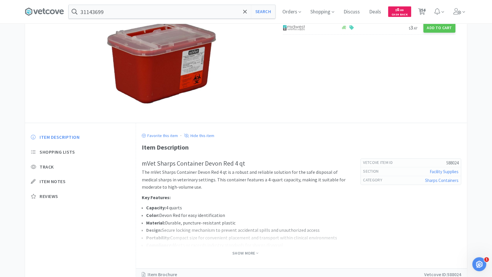
scroll to position [57, 0]
click at [234, 253] on span "Show More" at bounding box center [245, 253] width 26 height 6
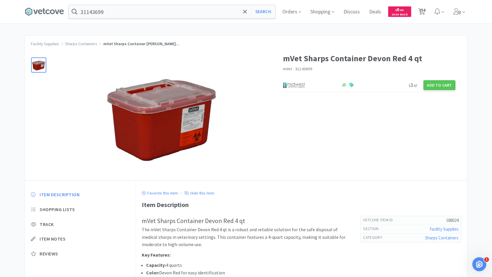
scroll to position [1, 0]
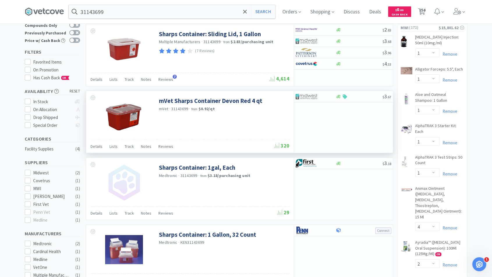
scroll to position [0, 0]
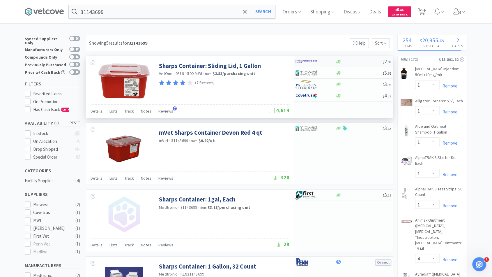
click at [368, 61] on div at bounding box center [359, 61] width 47 height 4
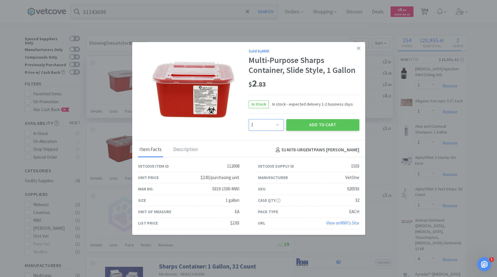
click at [276, 125] on select "Enter Quantity 1 2 3 4 5 6 7 8 9 10 11 12 13 14 15 16 17 18 19 20 Enter Quantity" at bounding box center [266, 125] width 35 height 12
click at [249, 119] on select "Enter Quantity 1 2 3 4 5 6 7 8 9 10 11 12 13 14 15 16 17 18 19 20 Enter Quantity" at bounding box center [266, 125] width 35 height 12
click at [299, 127] on button "Add to Cart" at bounding box center [322, 125] width 73 height 12
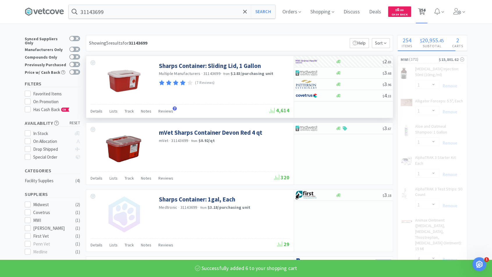
click at [426, 13] on span "254" at bounding box center [422, 9] width 6 height 23
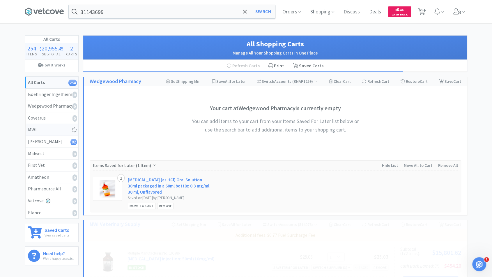
click at [47, 129] on div "MWI" at bounding box center [51, 130] width 47 height 8
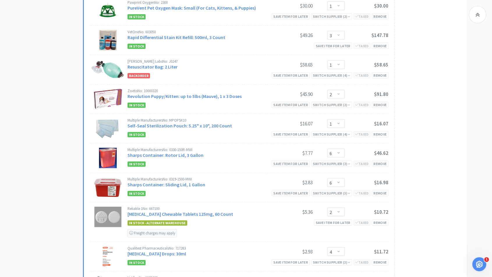
scroll to position [4821, 0]
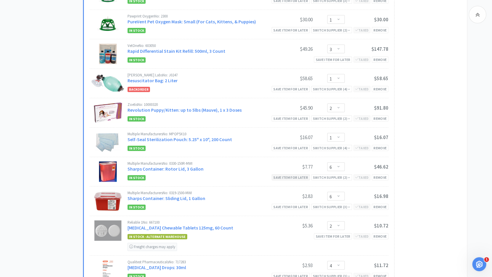
click at [297, 179] on div "Save item for later" at bounding box center [291, 177] width 38 height 6
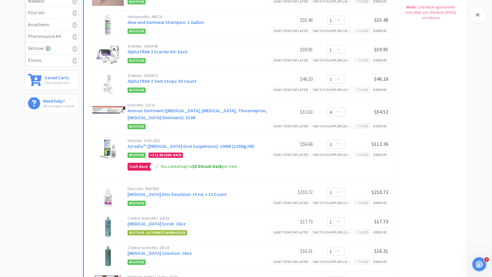
scroll to position [0, 0]
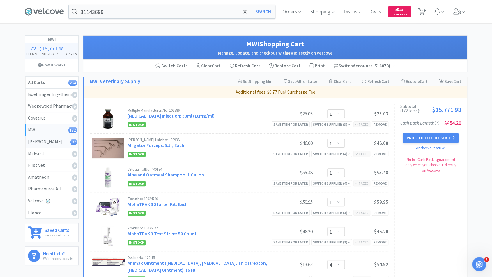
click at [50, 143] on div "Patterson 82" at bounding box center [51, 142] width 47 height 8
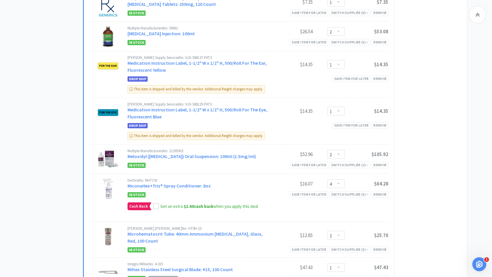
scroll to position [1235, 0]
click at [154, 205] on icon at bounding box center [156, 206] width 4 height 3
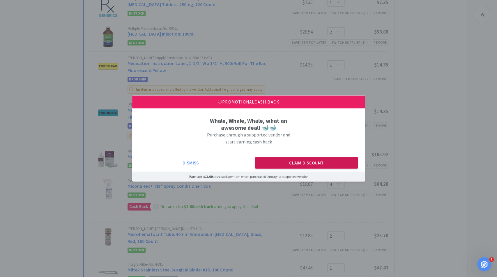
click at [297, 163] on button "Claim Discount" at bounding box center [306, 163] width 103 height 12
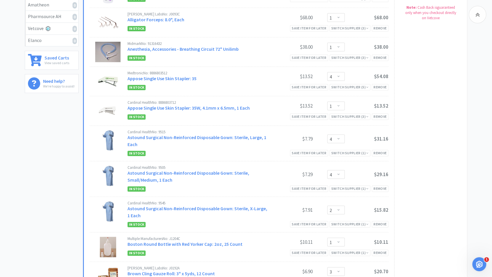
scroll to position [0, 0]
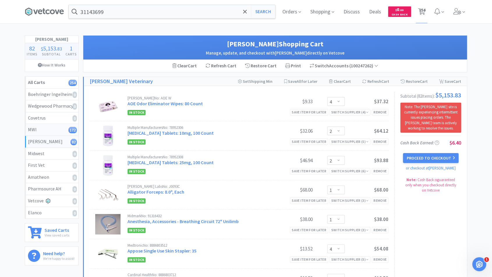
click at [35, 132] on div "MWI 172" at bounding box center [51, 130] width 47 height 8
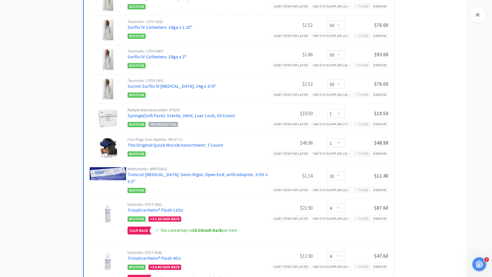
scroll to position [2895, 0]
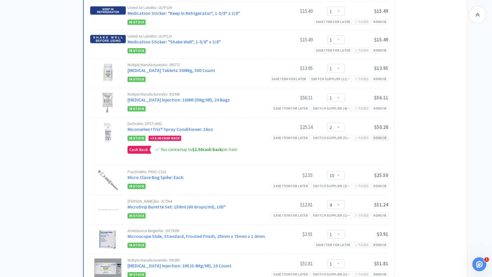
click at [380, 141] on div "Remove" at bounding box center [380, 138] width 17 height 6
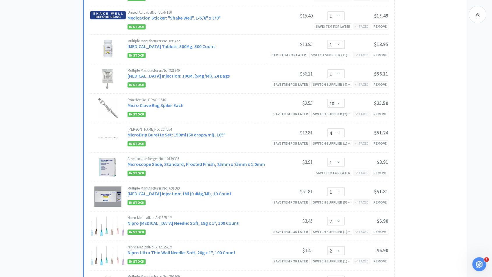
scroll to position [1966, 0]
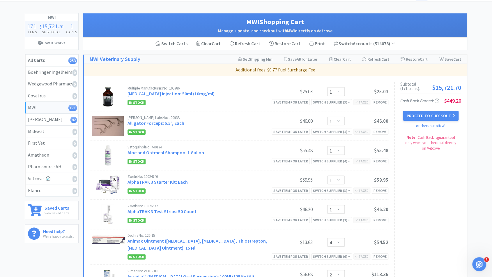
scroll to position [0, 0]
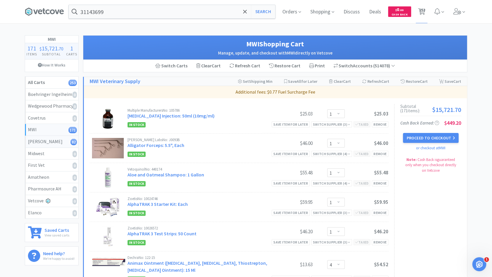
click at [57, 143] on div "Patterson 82" at bounding box center [51, 142] width 47 height 8
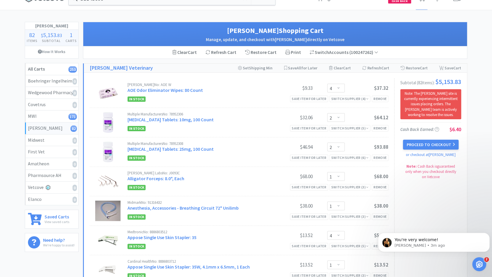
scroll to position [15, 0]
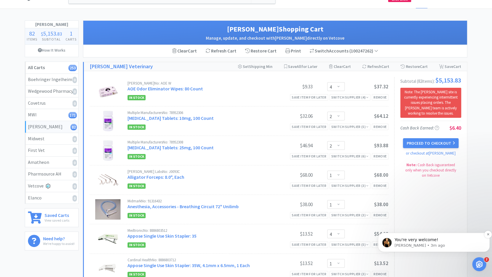
click at [405, 238] on p "You're very welcome!" at bounding box center [439, 240] width 88 height 6
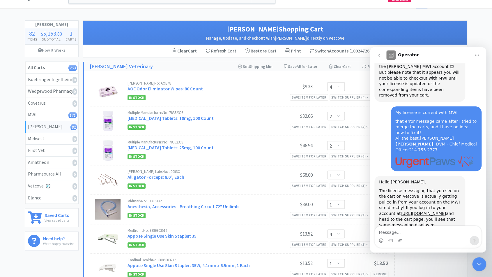
scroll to position [451, 0]
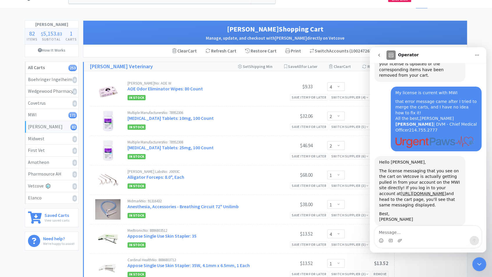
click at [479, 269] on div "Close Intercom Messenger" at bounding box center [479, 264] width 14 height 14
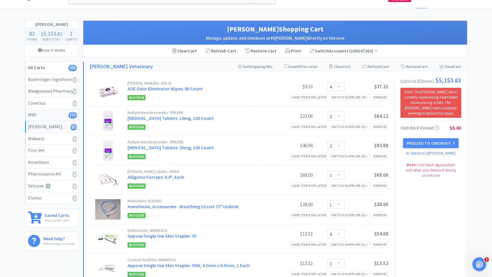
click at [38, 118] on link "MWI 171" at bounding box center [51, 115] width 53 height 12
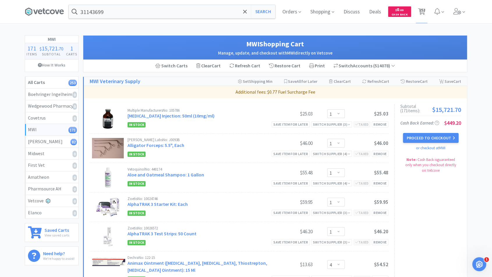
click at [420, 139] on button "Proceed to Checkout" at bounding box center [430, 138] width 55 height 10
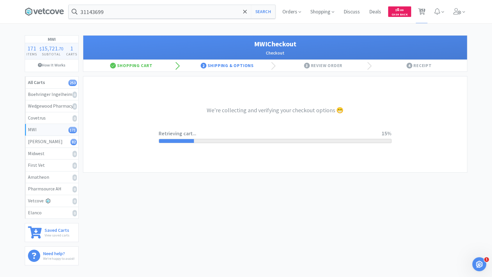
click at [483, 263] on icon "Open Intercom Messenger" at bounding box center [480, 264] width 10 height 10
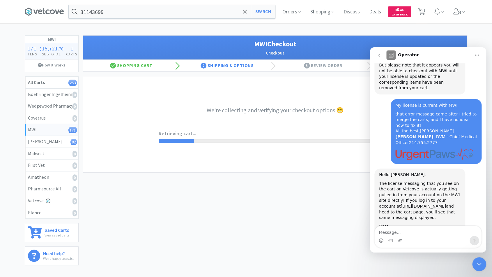
scroll to position [442, 0]
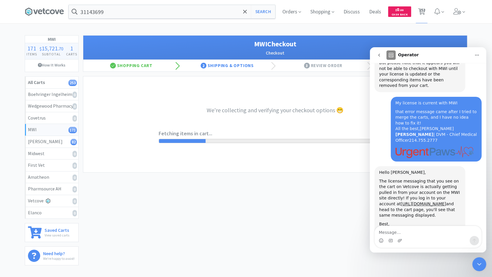
click at [148, 209] on div "MWI Checkout Checkout Shopping Cart 2 Shipping & Options 3 Review Order 4 Recei…" at bounding box center [275, 149] width 384 height 228
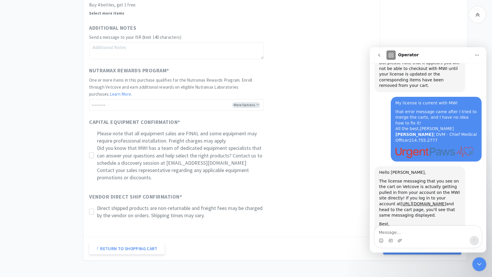
scroll to position [780, 0]
click at [92, 214] on icon at bounding box center [91, 212] width 4 height 4
click at [377, 54] on icon "go back" at bounding box center [379, 55] width 5 height 5
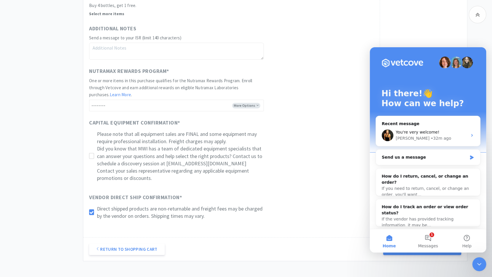
scroll to position [0, 0]
click at [299, 186] on div "Capital Equipment Confirmation * Please note that all equipment sales are FINAL…" at bounding box center [231, 152] width 285 height 67
click at [477, 266] on icon "Close Intercom Messenger" at bounding box center [479, 263] width 7 height 7
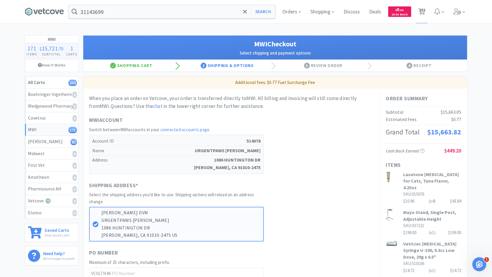
click at [322, 207] on div "Shipping Address * Select the shipping address you'd like to use. Shipping opti…" at bounding box center [231, 211] width 285 height 60
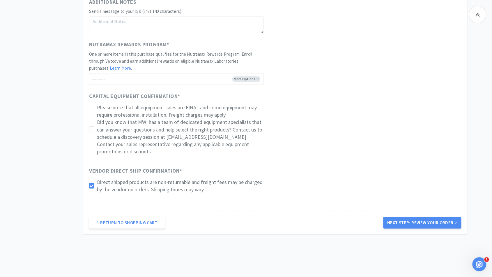
scroll to position [805, 0]
click at [294, 146] on div "Capital Equipment Confirmation * Please note that all equipment sales are FINAL…" at bounding box center [231, 126] width 285 height 67
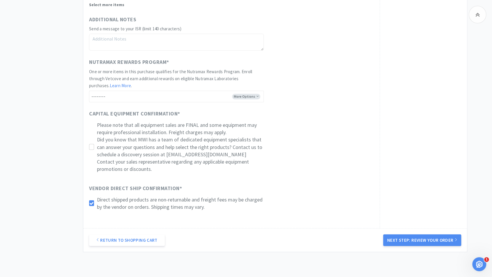
scroll to position [789, 0]
click at [90, 149] on icon at bounding box center [91, 147] width 4 height 4
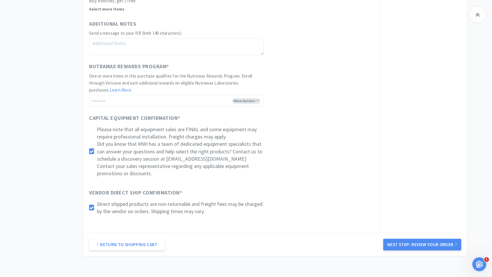
scroll to position [829, 0]
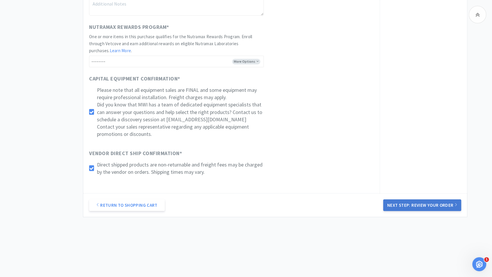
click at [431, 205] on button "Next Step: Review Your Order" at bounding box center [422, 205] width 78 height 12
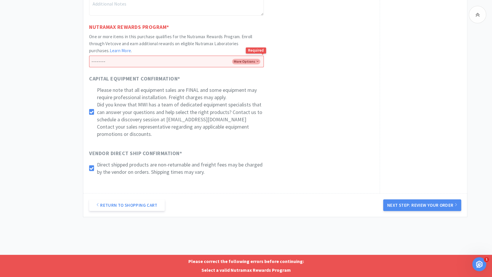
click at [259, 56] on select "-------- Enroll me in the Nutramax Rewards Program No thank you" at bounding box center [176, 62] width 175 height 12
click at [89, 56] on select "-------- Enroll me in the Nutramax Rewards Program No thank you" at bounding box center [176, 62] width 175 height 12
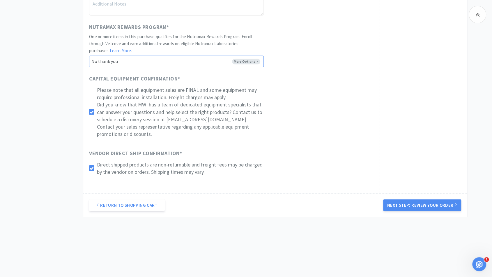
click at [238, 57] on select "-------- Enroll me in the Nutramax Rewards Program No thank you" at bounding box center [176, 62] width 175 height 12
click at [89, 56] on select "-------- Enroll me in the Nutramax Rewards Program No thank you" at bounding box center [176, 62] width 175 height 12
click at [305, 154] on div "Vendor Direct Ship Confirmation * Direct shipped products are non-returnable an…" at bounding box center [231, 164] width 285 height 31
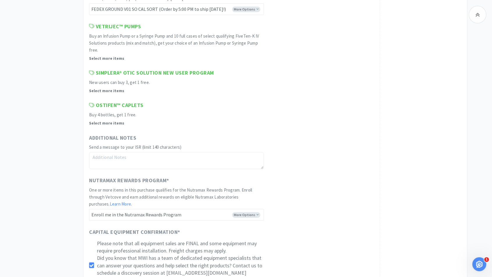
scroll to position [671, 0]
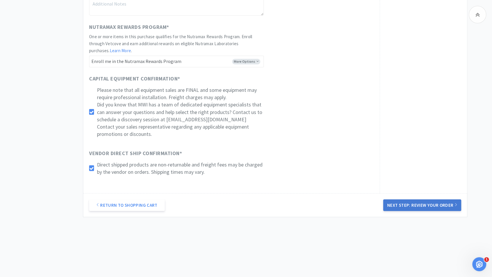
click at [399, 205] on button "Next Step: Review Your Order" at bounding box center [422, 205] width 78 height 12
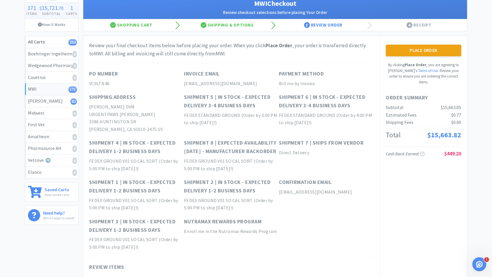
scroll to position [0, 0]
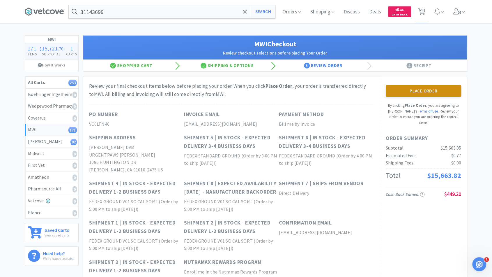
click at [406, 93] on button "Place Order" at bounding box center [423, 91] width 75 height 12
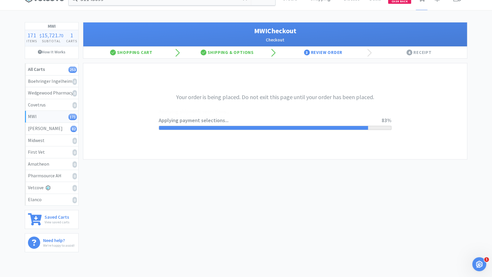
scroll to position [12, 0]
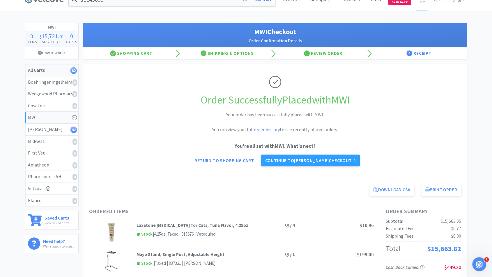
click at [46, 72] on link "All Carts 82" at bounding box center [51, 70] width 53 height 12
select select "4"
select select "2"
select select "1"
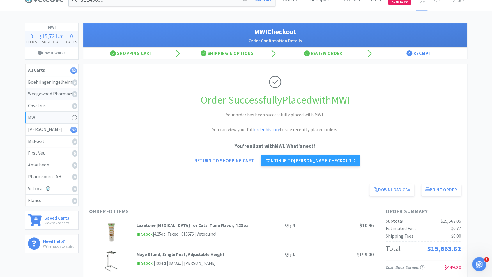
select select "1"
select select "4"
select select "1"
select select "4"
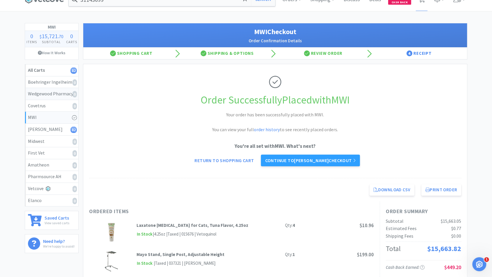
select select "2"
select select "1"
select select "3"
select select "2"
select select "4"
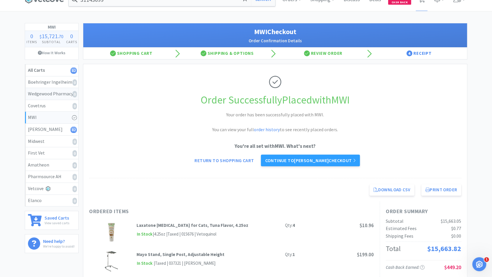
select select "4"
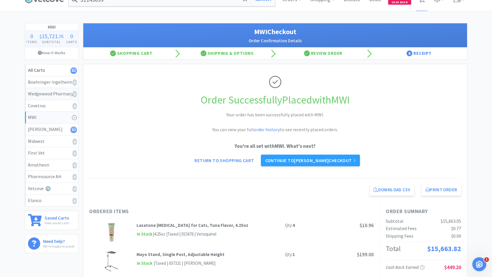
select select "4"
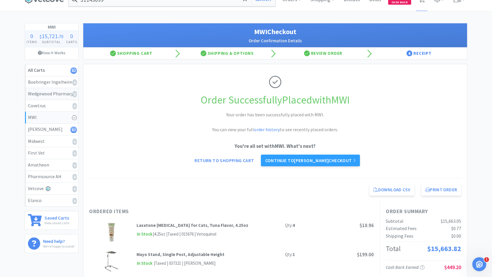
select select "4"
select select "2"
select select "4"
select select "1"
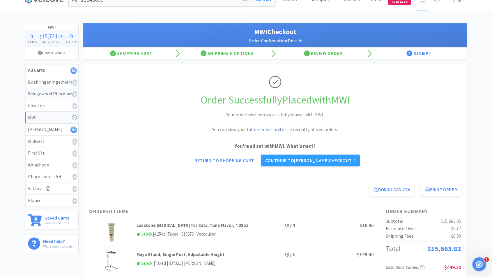
select select "1"
select select "4"
select select "2"
select select "1"
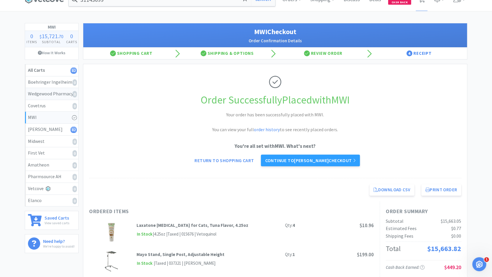
select select "2"
select select "1"
select select "8"
select select "2"
select select "1"
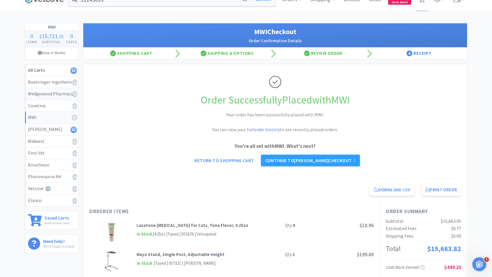
select select "2"
select select "1"
select select "2"
select select "4"
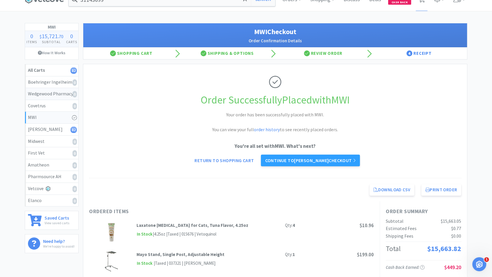
select select "2"
select select "1"
select select "2"
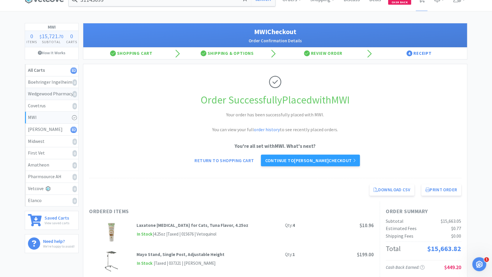
select select "1"
select select "4"
select select "2"
select select "1"
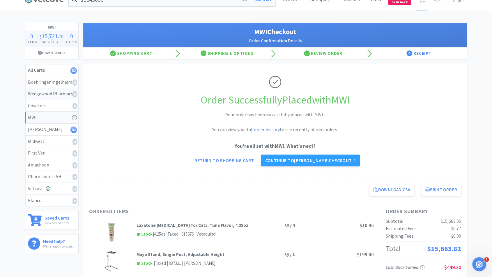
select select "1"
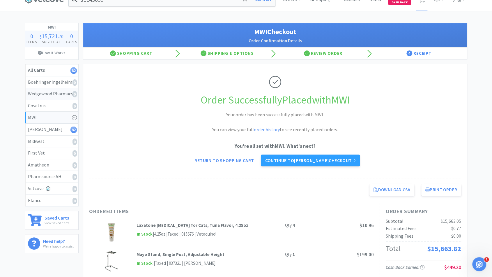
select select "2"
select select "1"
select select "2"
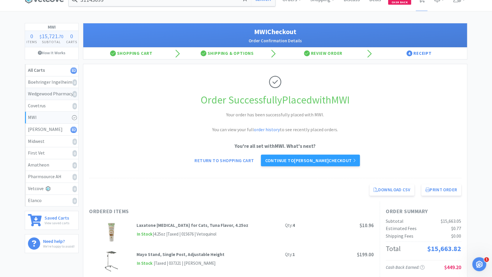
select select "2"
select select "1"
select select "7"
select select "1"
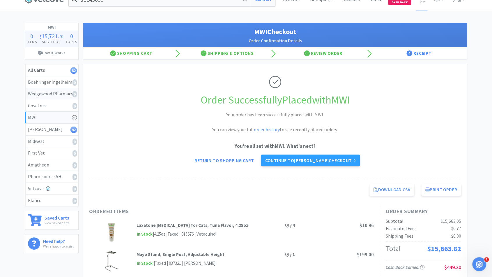
select select "1"
select select "100"
select select "6"
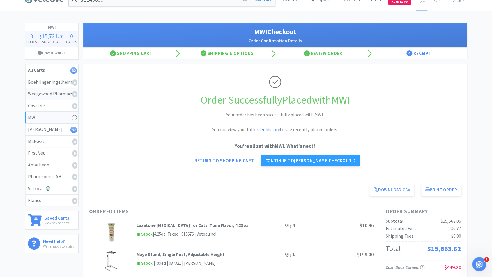
select select "1"
select select "2"
select select "6"
select select "4"
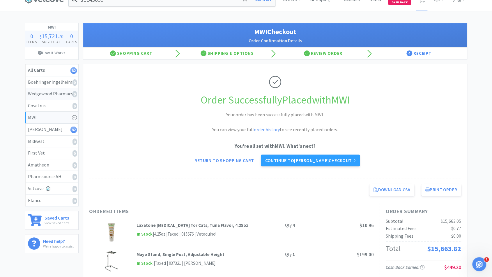
select select "1"
select select "2"
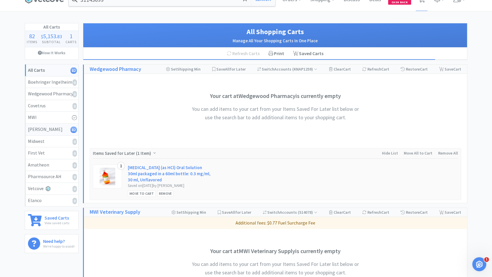
click at [55, 134] on link "Patterson 82" at bounding box center [51, 129] width 53 height 12
select select "4"
select select "2"
select select "1"
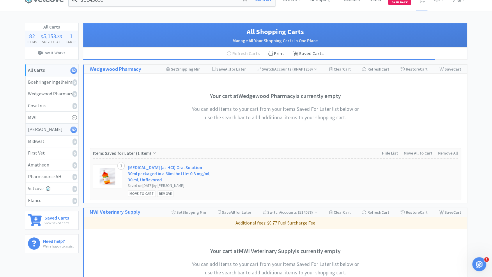
select select "1"
select select "4"
select select "1"
select select "4"
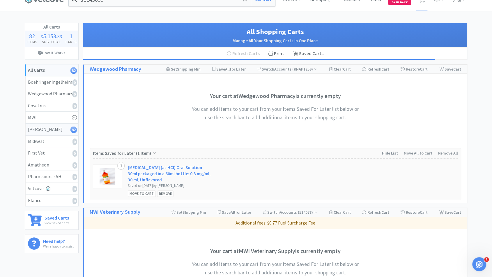
select select "2"
select select "1"
select select "3"
select select "2"
select select "4"
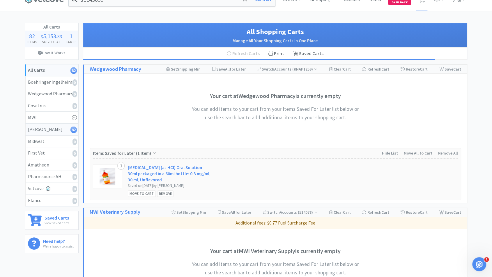
select select "4"
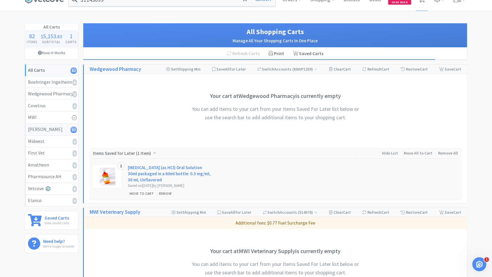
select select "4"
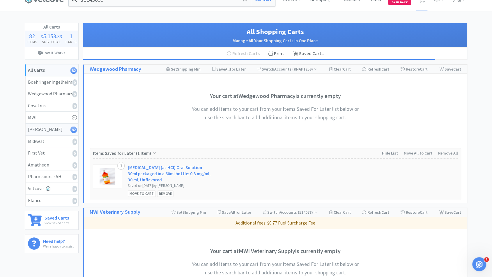
select select "4"
select select "2"
select select "4"
select select "1"
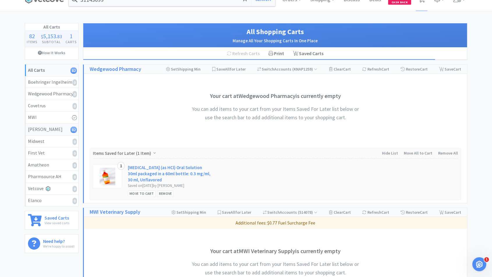
select select "1"
select select "4"
select select "2"
select select "1"
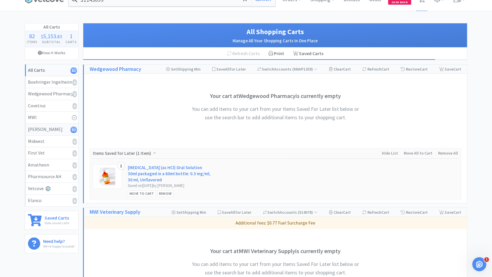
select select "2"
select select "1"
select select "8"
select select "2"
select select "1"
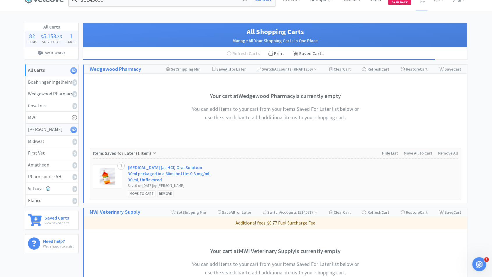
select select "2"
select select "1"
select select "2"
select select "4"
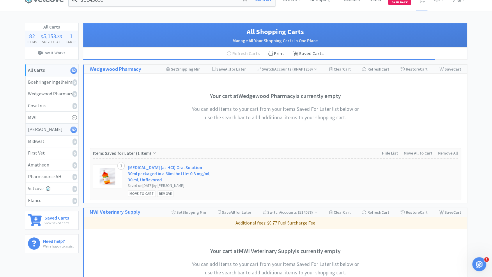
select select "2"
select select "1"
select select "2"
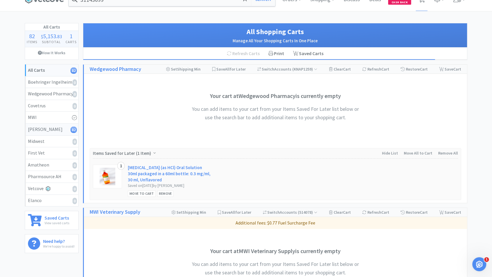
select select "1"
select select "4"
select select "2"
select select "1"
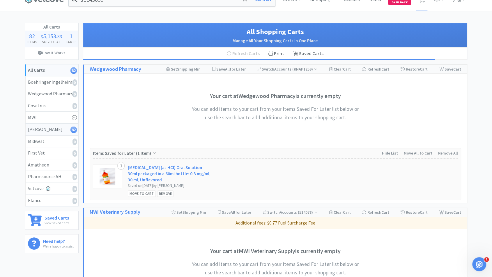
select select "1"
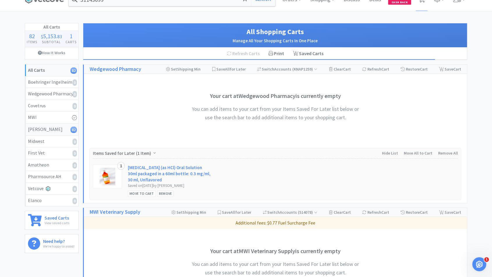
select select "2"
select select "1"
select select "2"
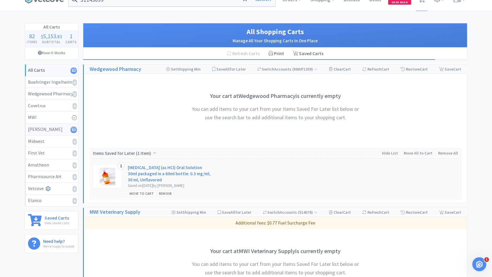
select select "2"
select select "1"
select select "7"
select select "1"
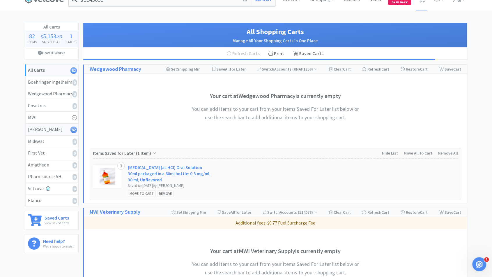
select select "1"
select select "100"
select select "6"
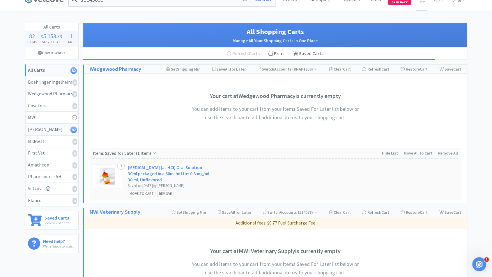
select select "1"
select select "2"
select select "6"
select select "4"
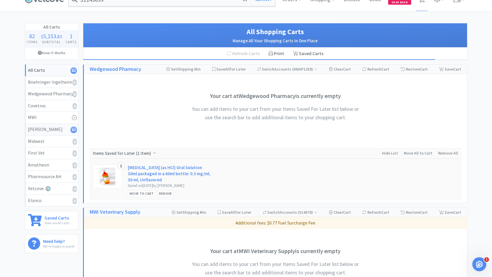
select select "1"
select select "2"
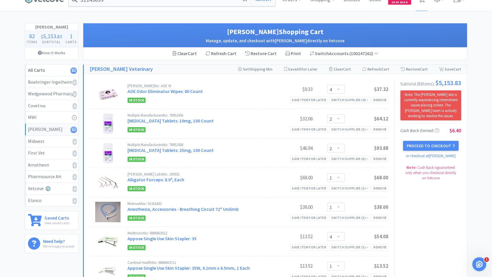
click at [52, 128] on div "Patterson 82" at bounding box center [51, 130] width 47 height 8
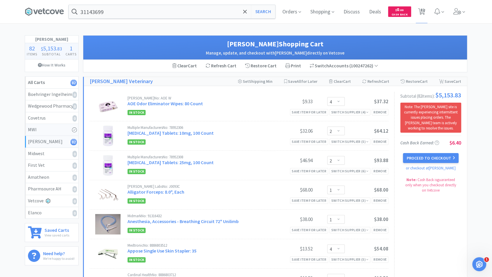
click at [55, 127] on div "MWI" at bounding box center [51, 130] width 47 height 8
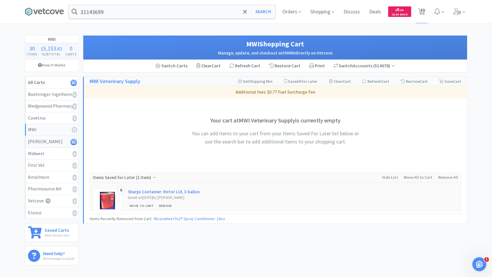
click at [54, 139] on div "Patterson 82" at bounding box center [51, 142] width 47 height 8
select select "4"
select select "2"
select select "1"
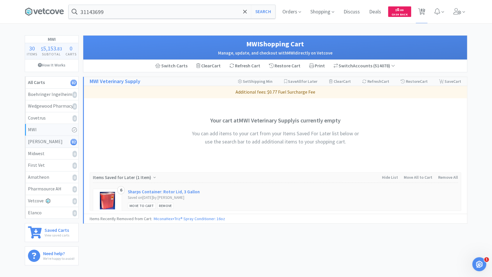
select select "1"
select select "4"
select select "1"
select select "4"
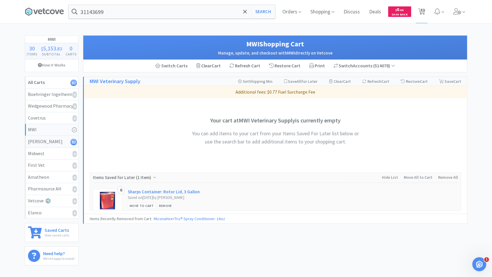
select select "2"
select select "1"
select select "3"
select select "2"
select select "4"
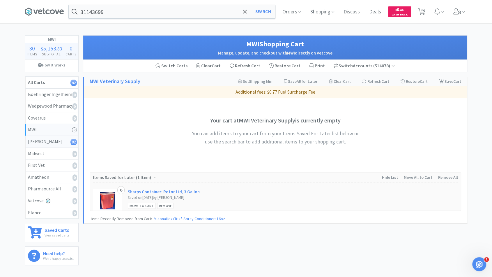
select select "4"
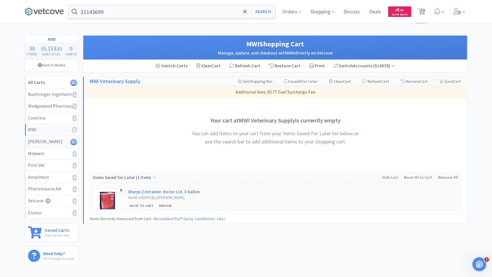
select select "4"
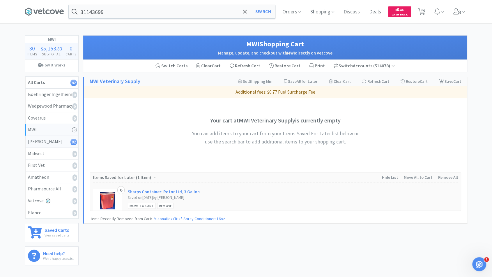
select select "4"
select select "2"
select select "4"
select select "1"
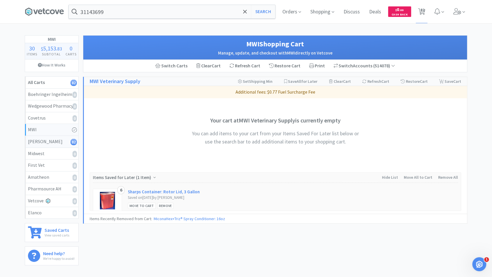
select select "1"
select select "4"
select select "2"
select select "1"
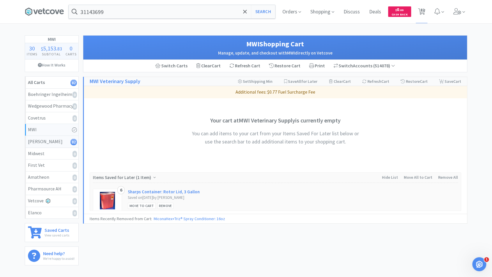
select select "2"
select select "1"
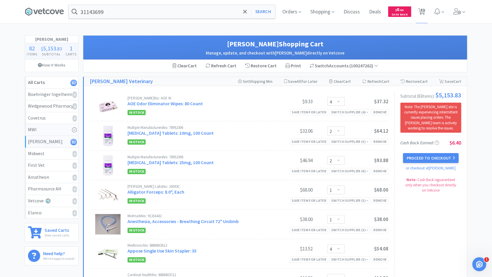
click at [52, 128] on div "MWI" at bounding box center [51, 130] width 47 height 8
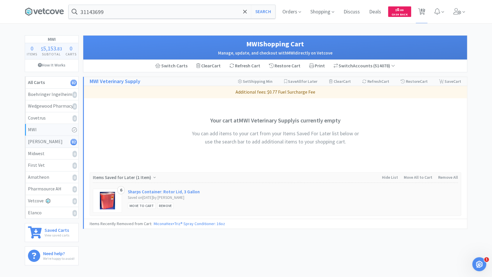
click at [52, 139] on div "Patterson 82" at bounding box center [51, 142] width 47 height 8
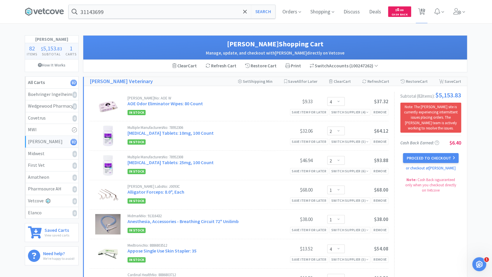
click at [440, 170] on link "or checkout at Patterson" at bounding box center [431, 167] width 50 height 5
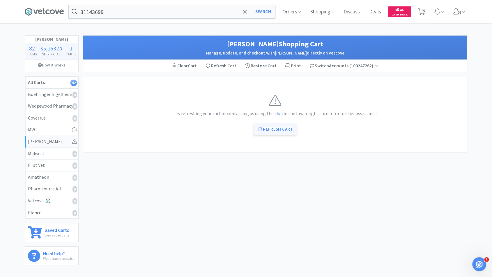
click at [266, 133] on button "Refresh Cart" at bounding box center [275, 129] width 43 height 12
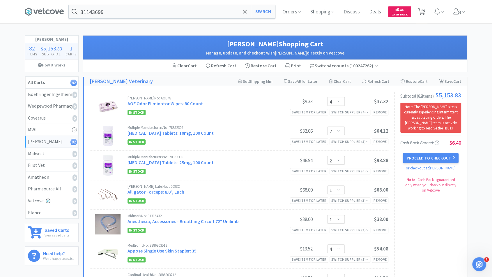
click at [422, 8] on span "82" at bounding box center [422, 9] width 4 height 23
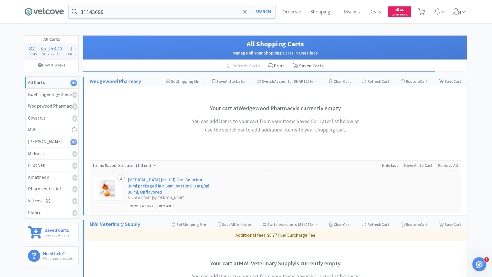
click at [458, 11] on icon at bounding box center [457, 11] width 8 height 6
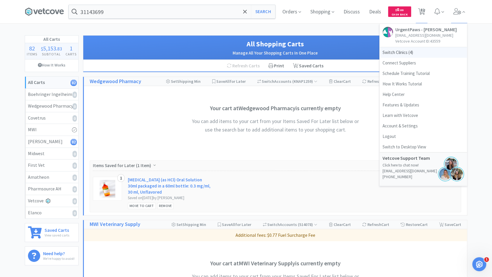
click at [396, 54] on span "Switch Clinics ( 4 )" at bounding box center [423, 52] width 87 height 10
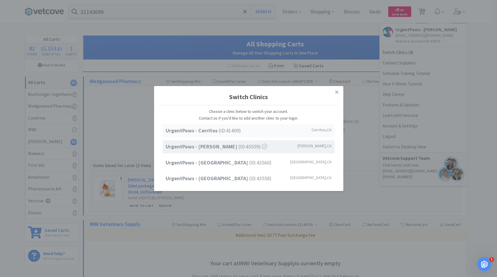
click at [201, 137] on div "UrgentPaws - Cerritos (ID: 41409 ) Cerritos , CA" at bounding box center [249, 130] width 172 height 13
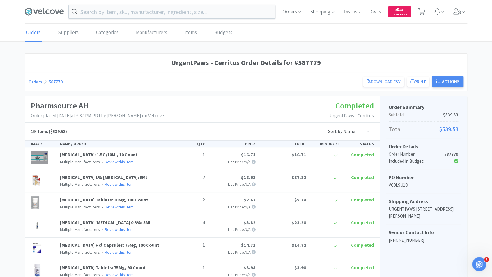
click at [140, 57] on h1 "UrgentPaws - Cerritos Order Details for #587779" at bounding box center [246, 62] width 435 height 11
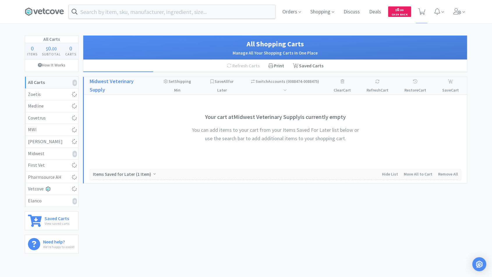
select select "1"
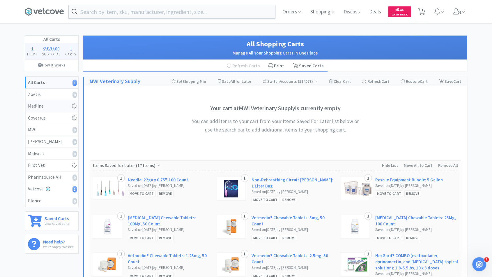
click at [41, 108] on div "Medline" at bounding box center [51, 106] width 47 height 8
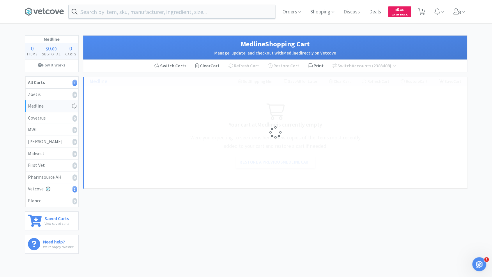
select select "1"
select select "2"
select select "1"
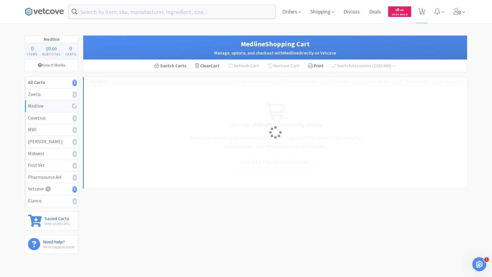
select select "10"
select select "1"
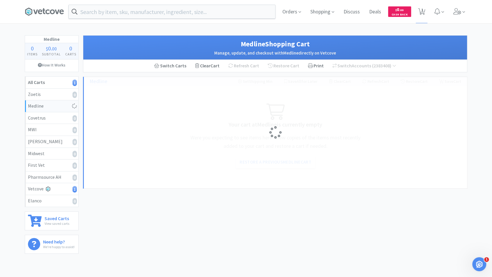
select select "1"
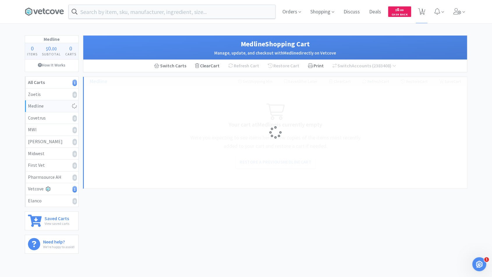
select select "4"
select select "1"
select select "10"
select select "4"
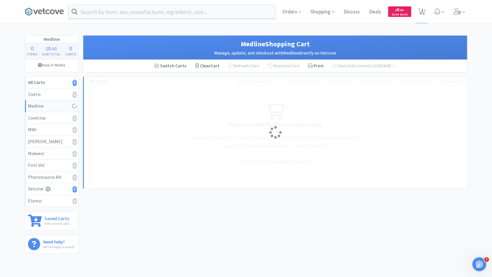
select select "2"
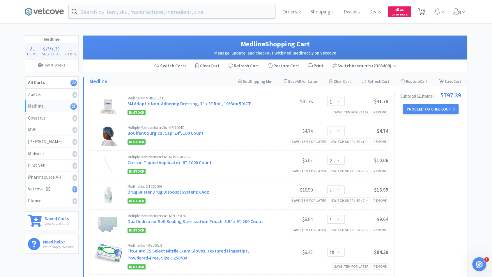
click at [423, 7] on span "22" at bounding box center [422, 9] width 4 height 23
select select "1"
select select "2"
select select "1"
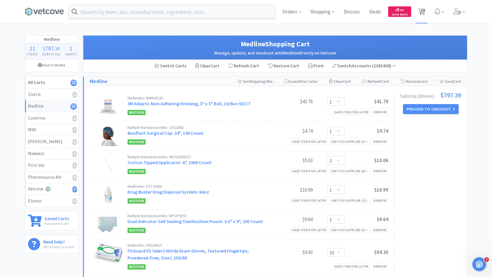
select select "1"
select select "10"
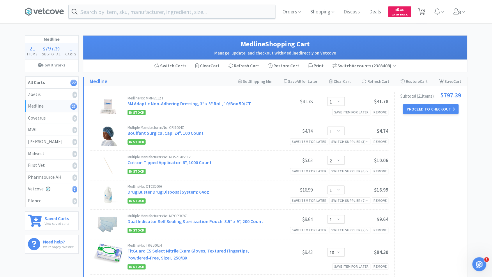
select select "1"
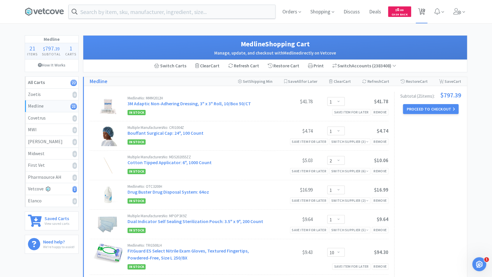
select select "1"
select select "4"
select select "1"
select select "10"
select select "4"
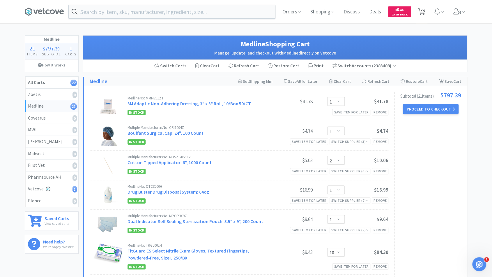
select select "4"
select select "2"
select select "1"
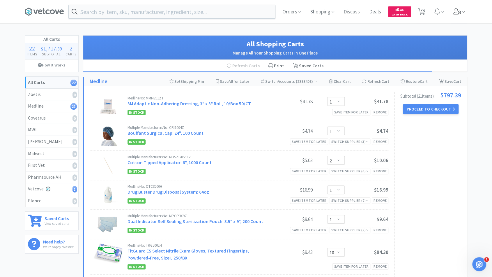
click at [457, 14] on icon at bounding box center [457, 11] width 8 height 6
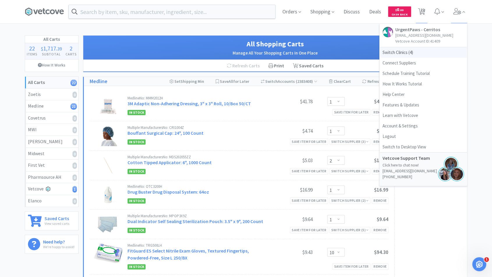
click at [412, 54] on span "Switch Clinics ( 4 )" at bounding box center [423, 52] width 87 height 10
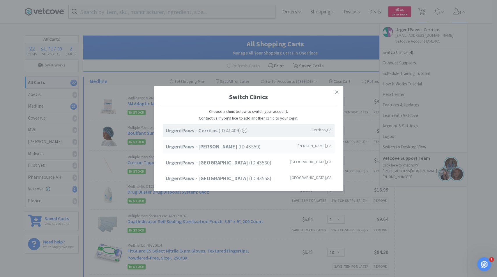
click at [263, 143] on div "UrgentPaws - Duarte (ID: 43559 ) Duarte , CA" at bounding box center [249, 146] width 172 height 13
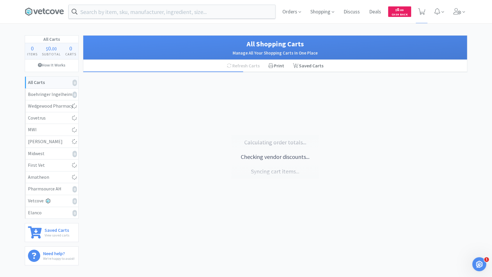
select select "4"
select select "2"
select select "1"
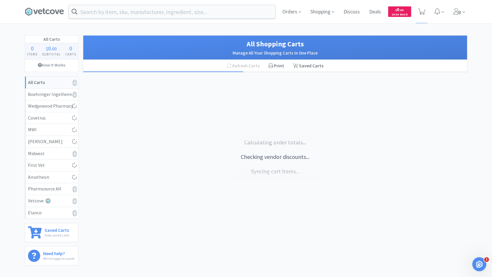
select select "4"
select select "1"
select select "4"
select select "2"
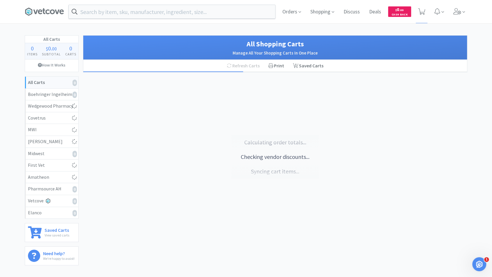
select select "1"
select select "3"
select select "2"
select select "4"
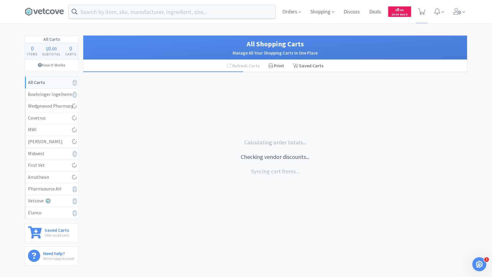
select select "4"
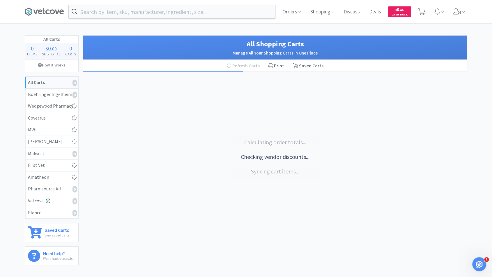
select select "4"
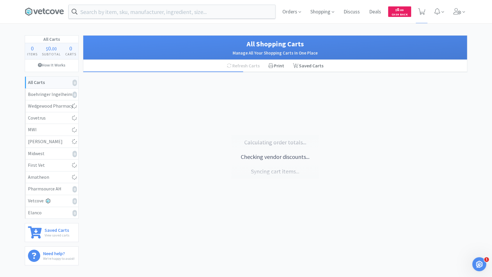
select select "2"
select select "4"
select select "1"
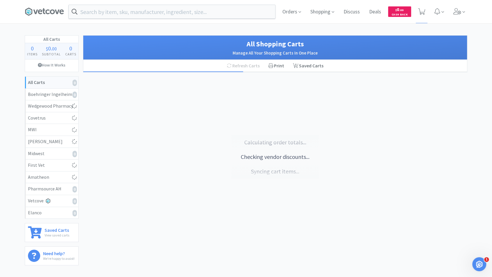
select select "4"
select select "2"
select select "1"
select select "2"
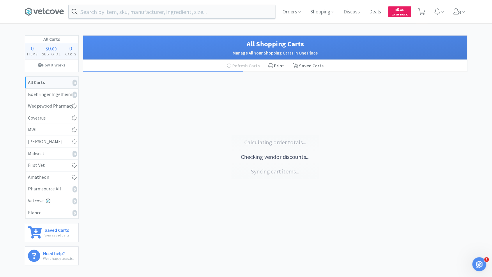
select select "1"
select select "8"
select select "2"
select select "1"
select select "2"
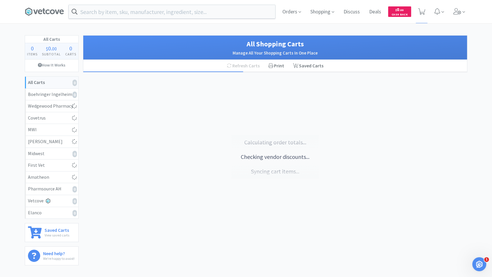
select select "1"
select select "2"
select select "4"
select select "2"
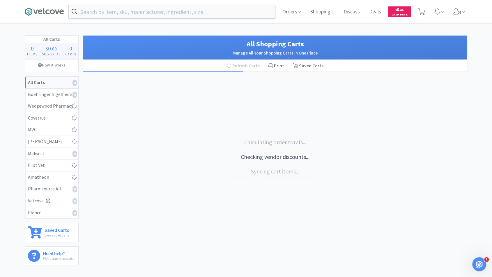
select select "1"
select select "2"
select select "1"
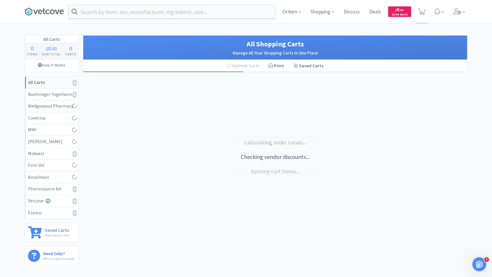
select select "1"
select select "4"
select select "2"
select select "1"
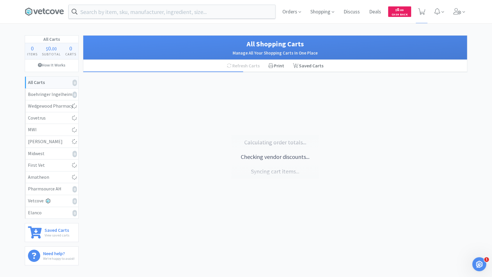
select select "1"
select select "2"
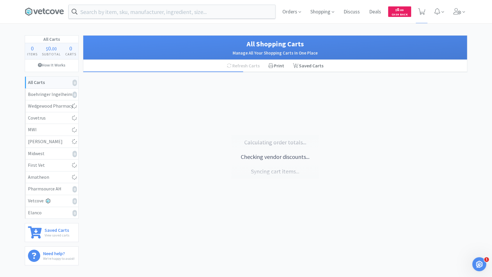
select select "1"
select select "2"
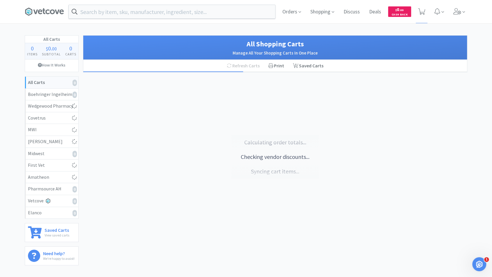
select select "2"
select select "1"
select select "7"
select select "1"
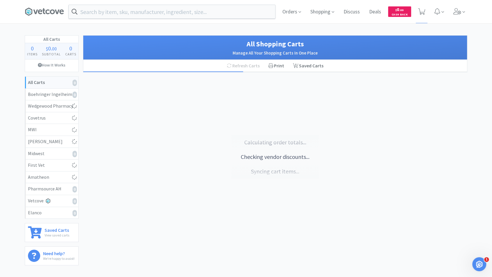
select select "1"
select select "100"
select select "6"
select select "1"
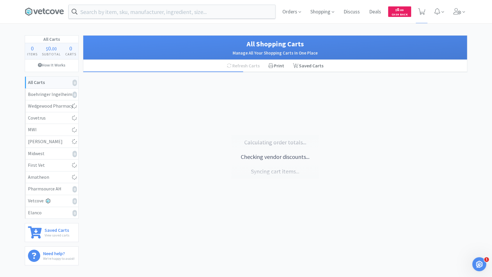
select select "2"
select select "6"
select select "4"
select select "1"
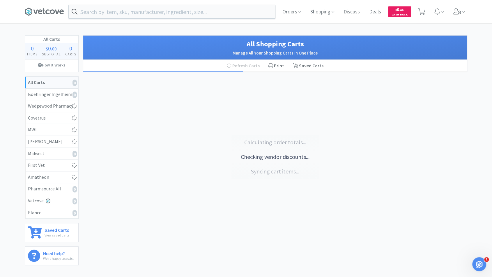
select select "1"
select select "2"
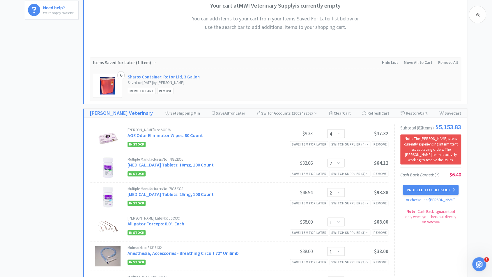
scroll to position [246, 0]
click at [433, 191] on button "Proceed to Checkout" at bounding box center [430, 189] width 55 height 10
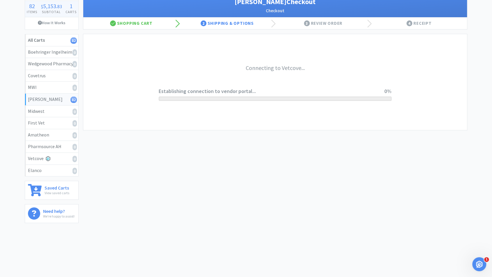
scroll to position [40, 0]
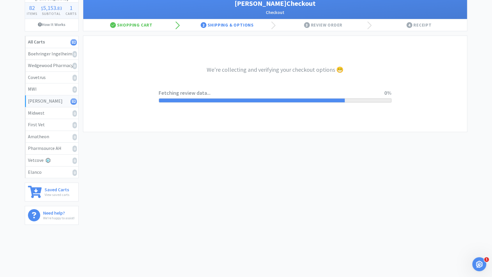
select select "1"
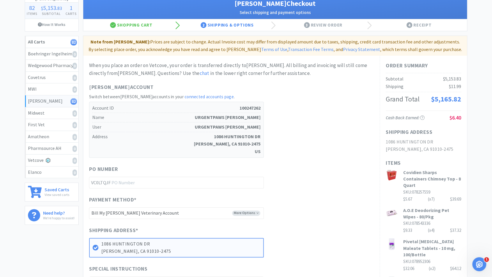
scroll to position [0, 0]
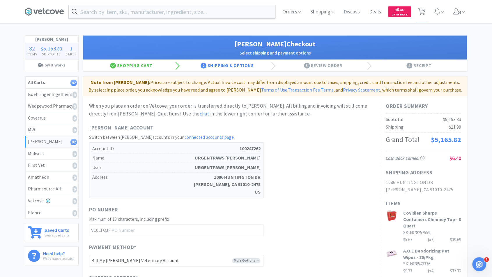
click at [328, 171] on div "Patterson Account Switch between Patterson accounts in your connected accounts …" at bounding box center [231, 160] width 285 height 75
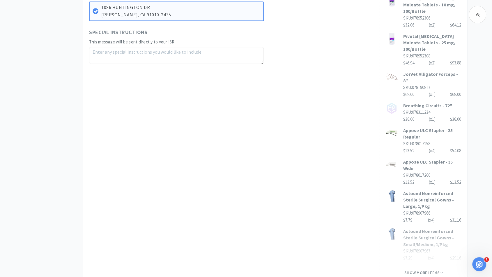
scroll to position [358, 0]
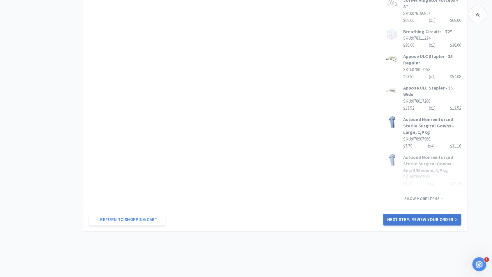
click at [423, 213] on button "Next Step: Review Your Order" at bounding box center [422, 219] width 78 height 12
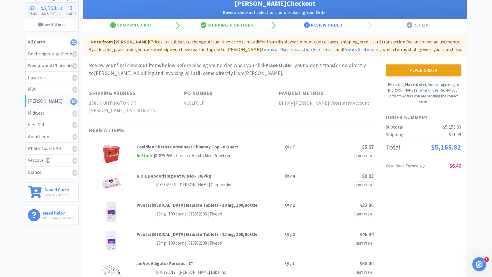
scroll to position [0, 0]
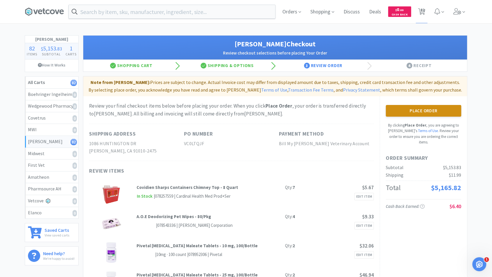
click at [448, 109] on button "Place Order" at bounding box center [423, 111] width 75 height 12
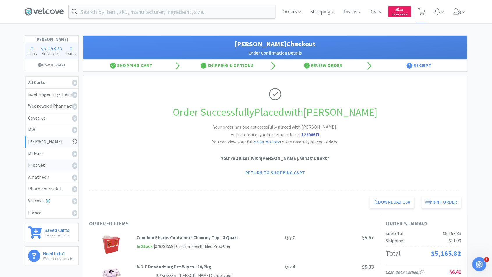
scroll to position [0, 0]
click at [457, 13] on icon at bounding box center [457, 11] width 8 height 6
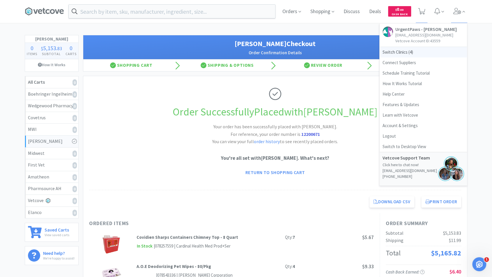
click at [404, 52] on span "Switch Clinics ( 4 )" at bounding box center [423, 52] width 87 height 10
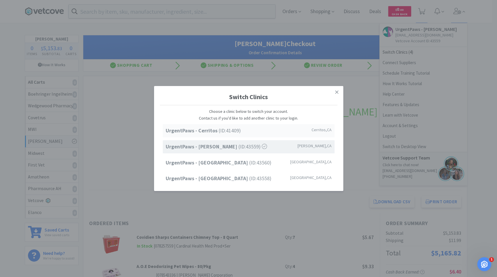
click at [266, 136] on div "UrgentPaws - Cerritos (ID: 41409 ) Cerritos , CA" at bounding box center [249, 130] width 172 height 13
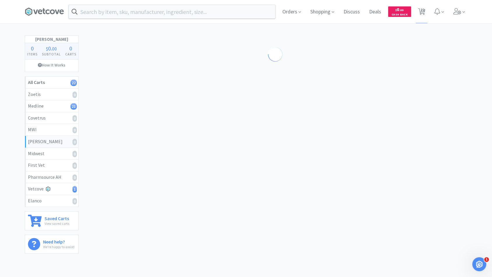
click at [8, 102] on div "[PERSON_NAME] 0 Items $ 0 . 00 Subtotal 0 Carts How It Works All Carts 22 Zoeti…" at bounding box center [246, 146] width 492 height 223
